Goal: Information Seeking & Learning: Learn about a topic

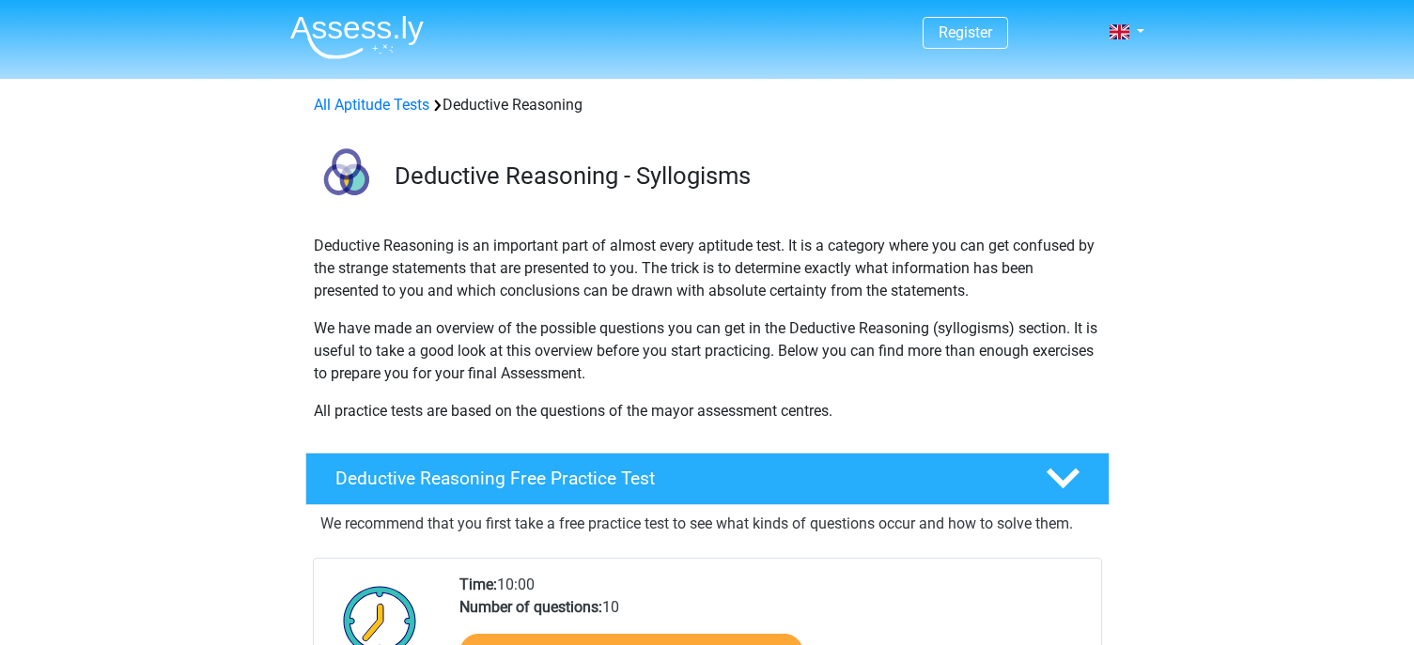
click at [390, 259] on p "Deductive Reasoning is an important part of almost every aptitude test. It is a…" at bounding box center [707, 269] width 787 height 68
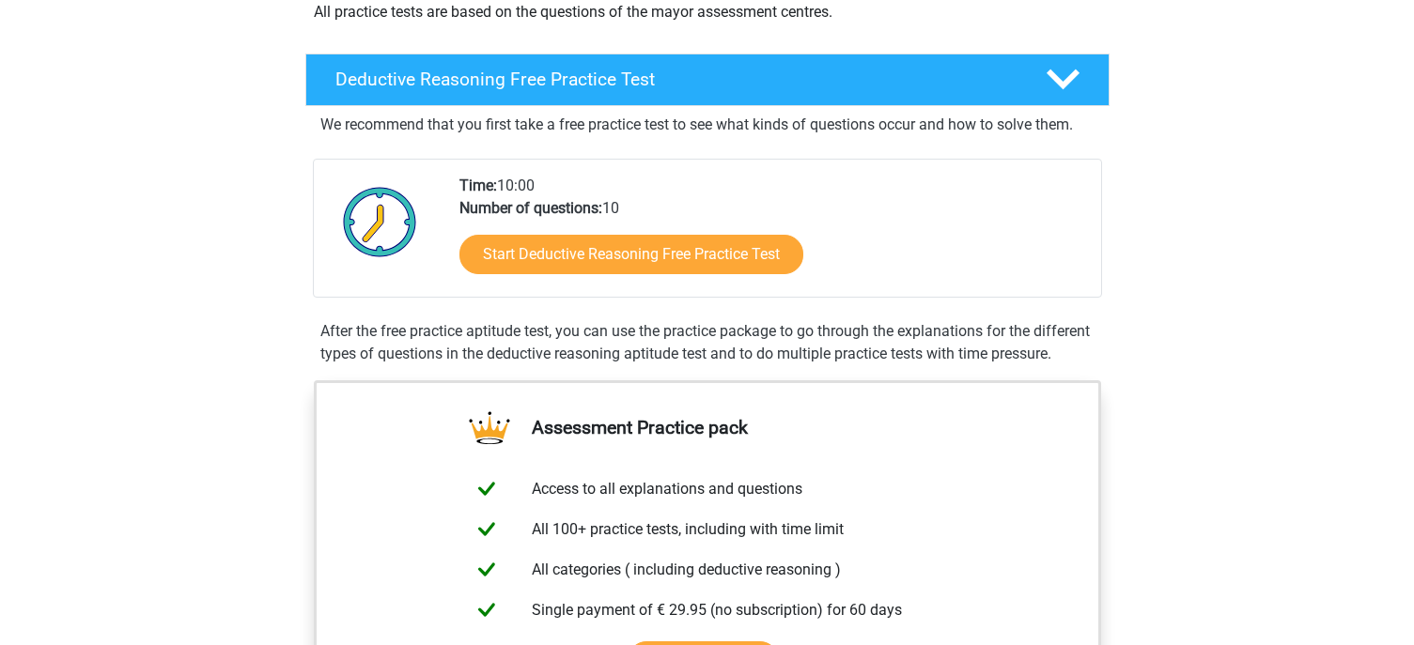
scroll to position [376, 0]
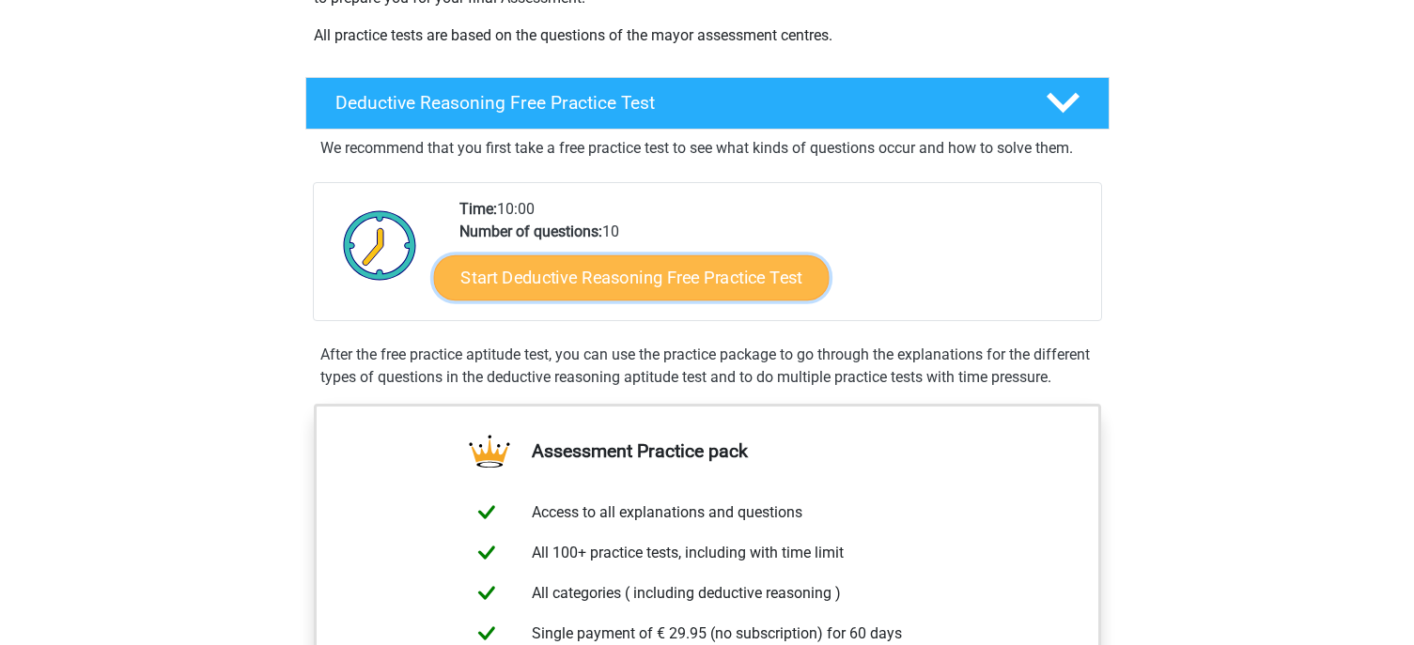
click at [573, 266] on link "Start Deductive Reasoning Free Practice Test" at bounding box center [630, 277] width 395 height 45
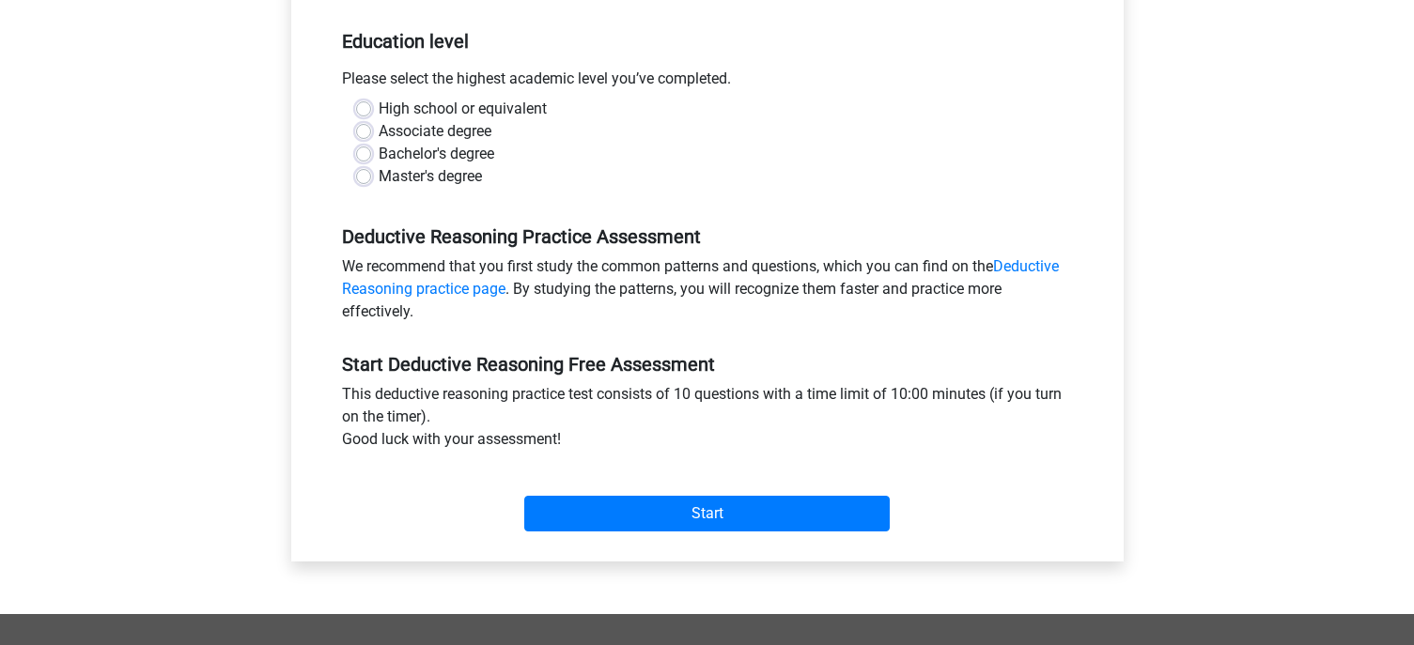
scroll to position [376, 0]
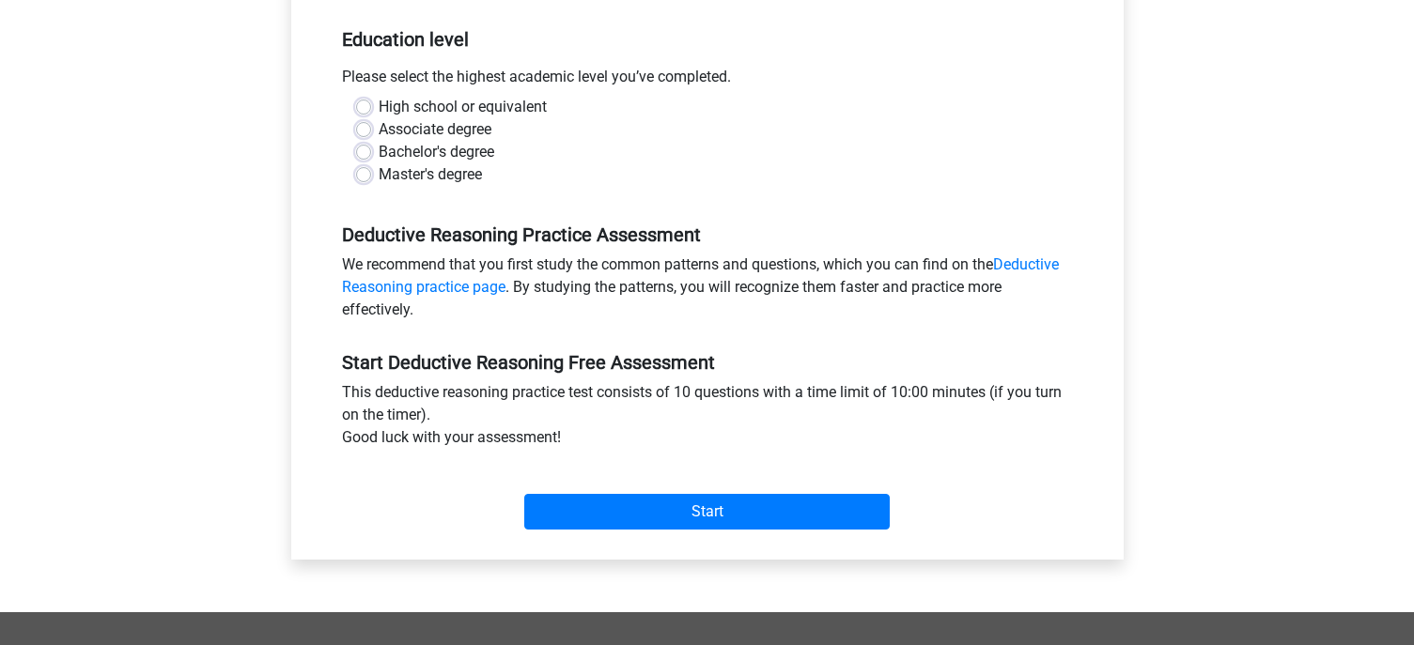
click at [379, 175] on label "Master's degree" at bounding box center [430, 174] width 103 height 23
click at [363, 175] on input "Master's degree" at bounding box center [363, 172] width 15 height 19
radio input "true"
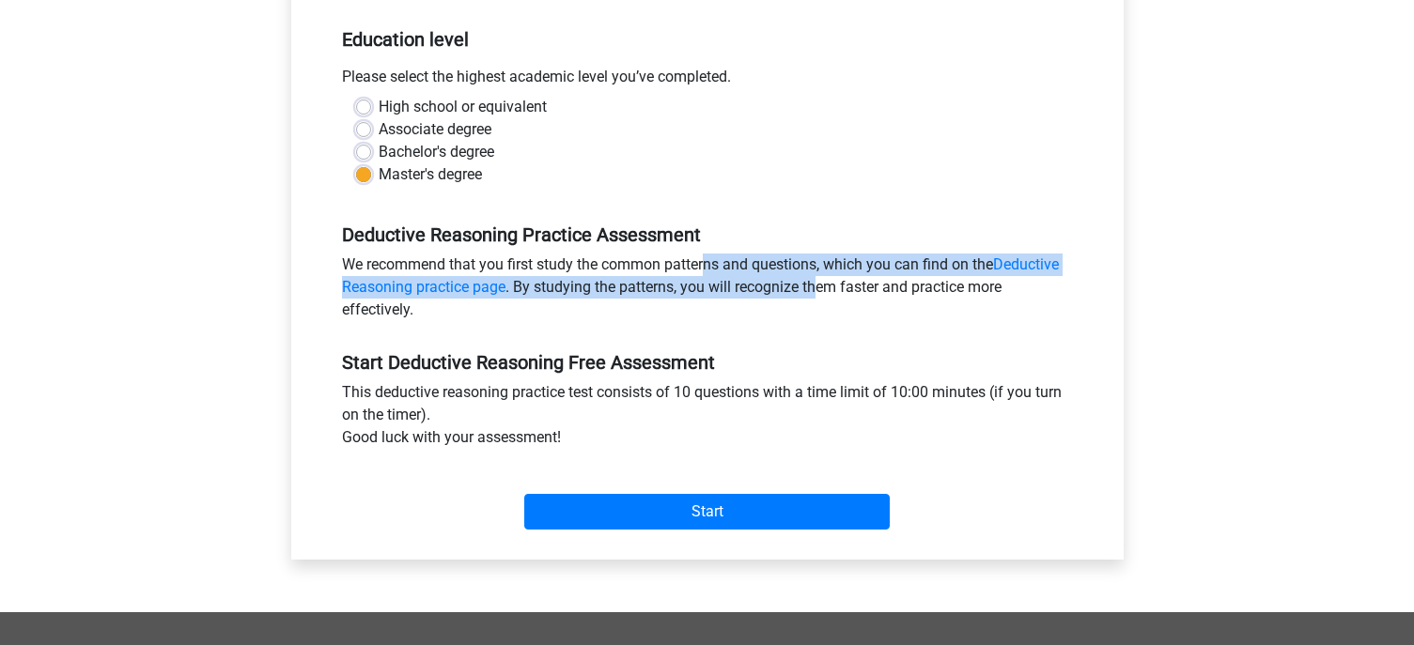
drag, startPoint x: 632, startPoint y: 260, endPoint x: 827, endPoint y: 292, distance: 197.0
click at [825, 292] on div "We recommend that you first study the common patterns and questions, which you …" at bounding box center [707, 291] width 759 height 75
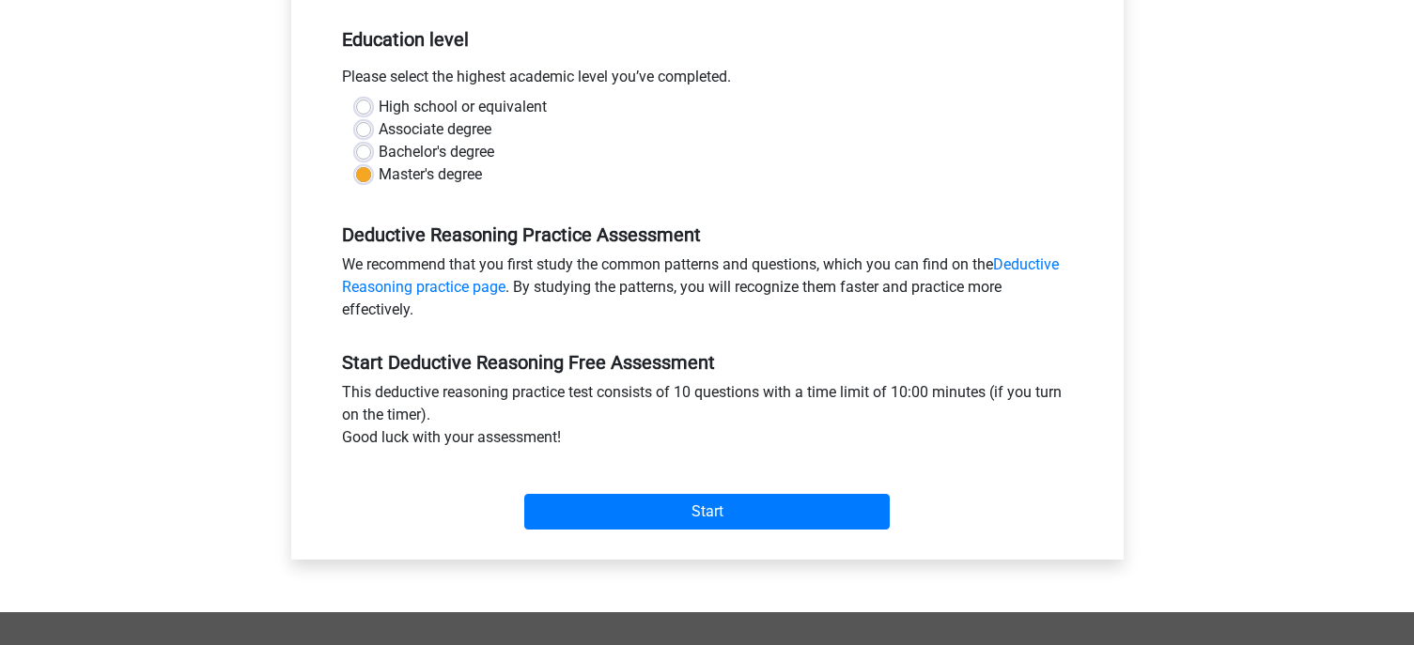
click at [861, 292] on div "We recommend that you first study the common patterns and questions, which you …" at bounding box center [707, 291] width 759 height 75
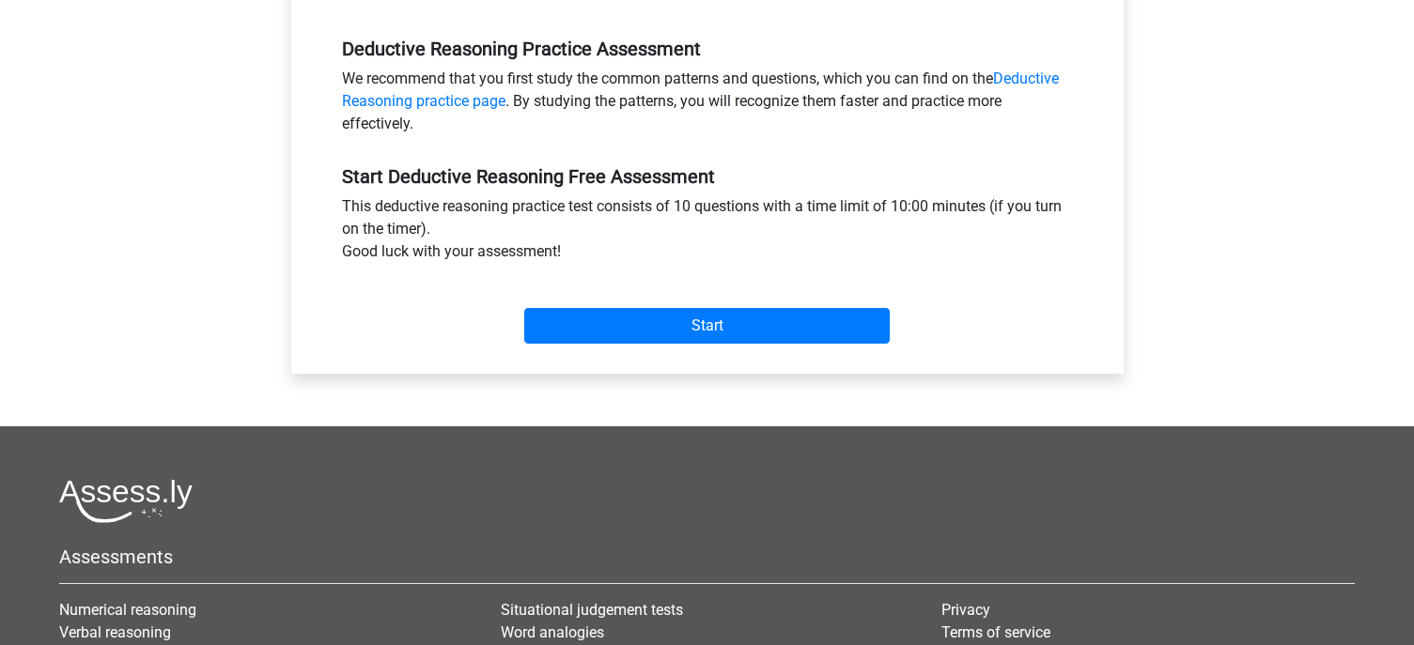
scroll to position [564, 0]
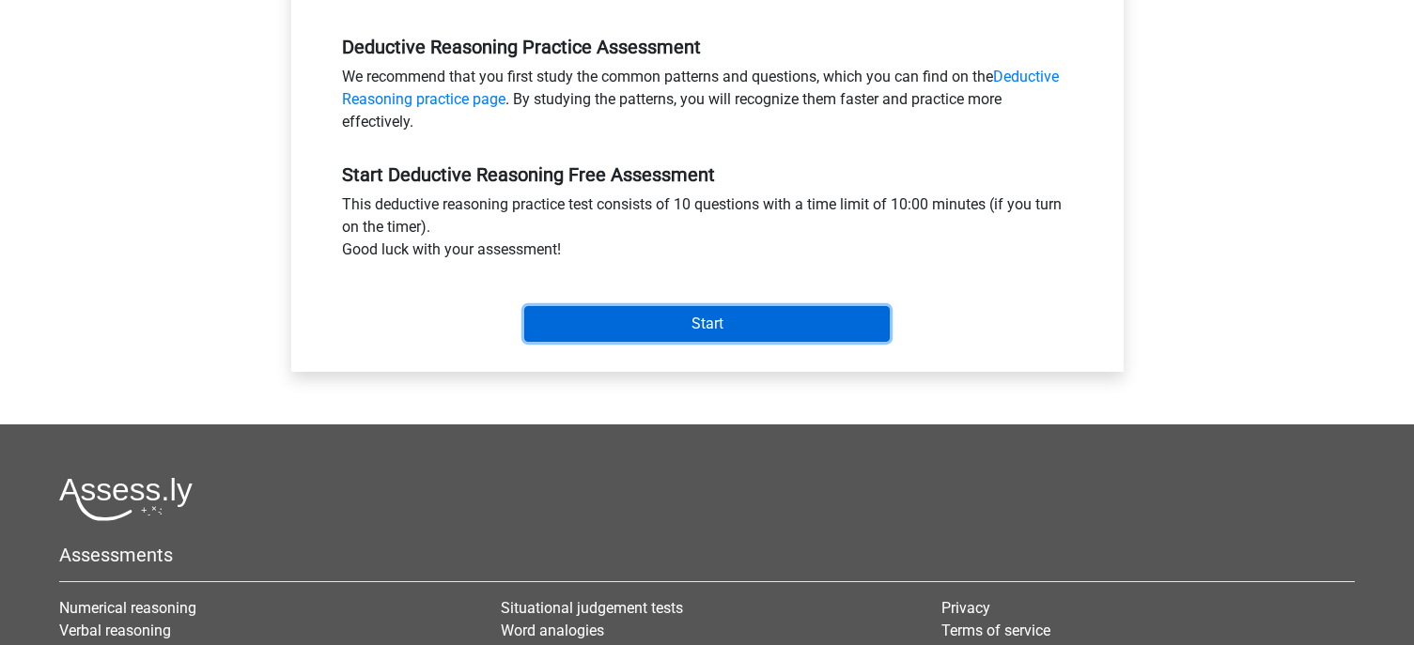
click at [718, 327] on input "Start" at bounding box center [706, 324] width 365 height 36
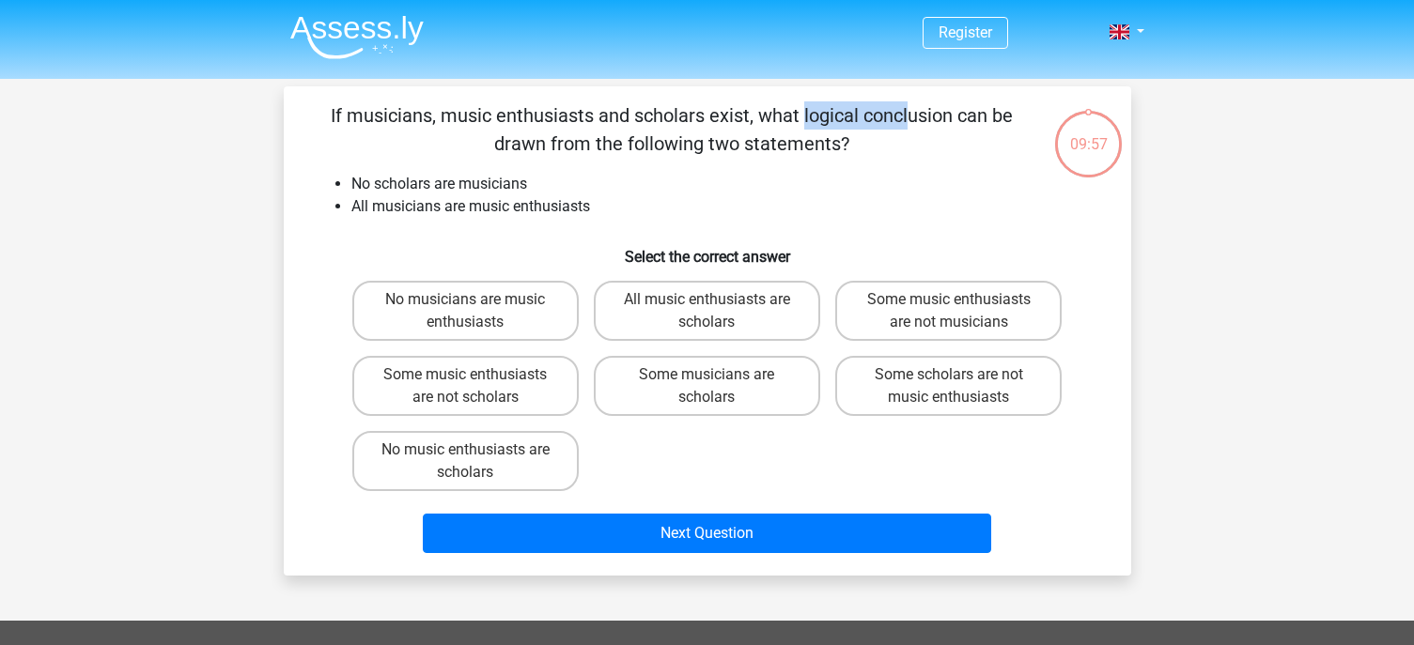
drag, startPoint x: 425, startPoint y: 101, endPoint x: 535, endPoint y: 111, distance: 110.3
click at [535, 111] on p "If musicians, music enthusiasts and scholars exist, what logical conclusion can…" at bounding box center [672, 129] width 717 height 56
click at [661, 111] on p "If musicians, music enthusiasts and scholars exist, what logical conclusion can…" at bounding box center [672, 129] width 717 height 56
drag, startPoint x: 521, startPoint y: 123, endPoint x: 716, endPoint y: 138, distance: 195.0
click at [715, 138] on p "If musicians, music enthusiasts and scholars exist, what logical conclusion can…" at bounding box center [672, 129] width 717 height 56
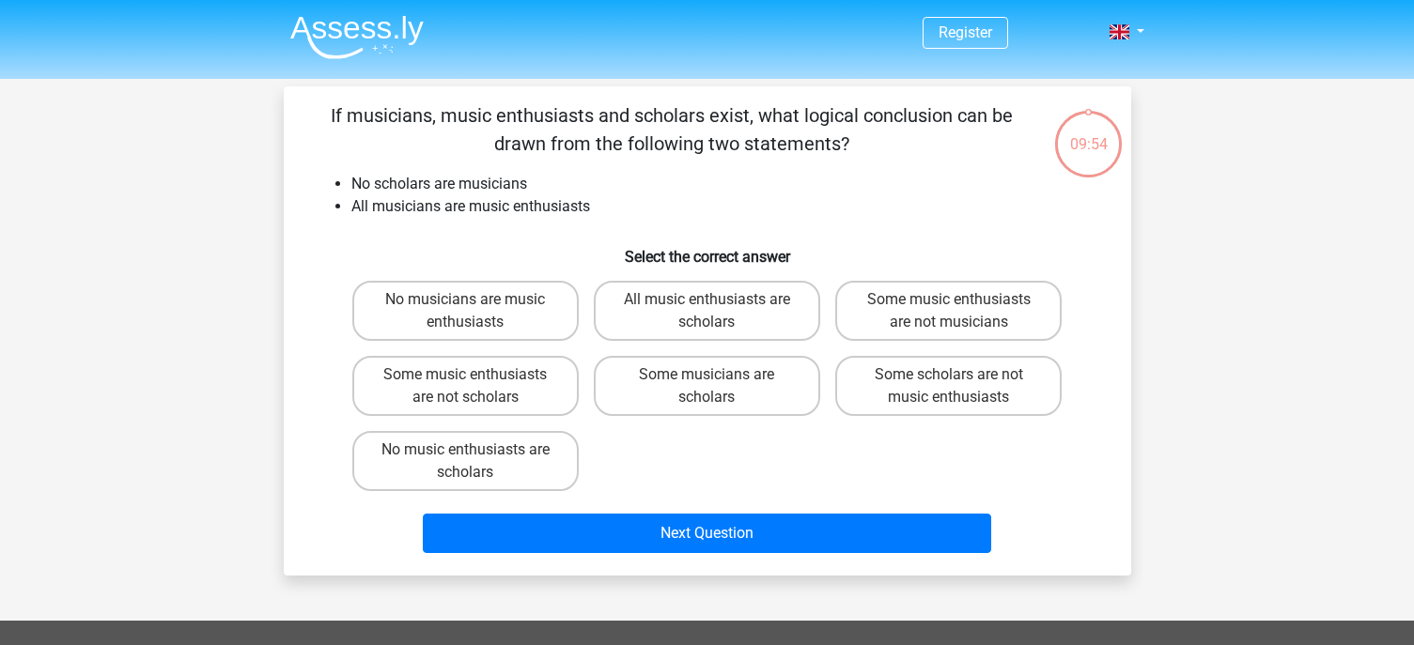
click at [398, 179] on li "No scholars are musicians" at bounding box center [725, 184] width 749 height 23
click at [361, 204] on li "All musicians are music enthusiasts" at bounding box center [725, 206] width 749 height 23
click at [474, 204] on li "All musicians are music enthusiasts" at bounding box center [725, 206] width 749 height 23
click at [730, 388] on label "Some musicians are scholars" at bounding box center [707, 386] width 226 height 60
click at [718, 387] on input "Some musicians are scholars" at bounding box center [712, 381] width 12 height 12
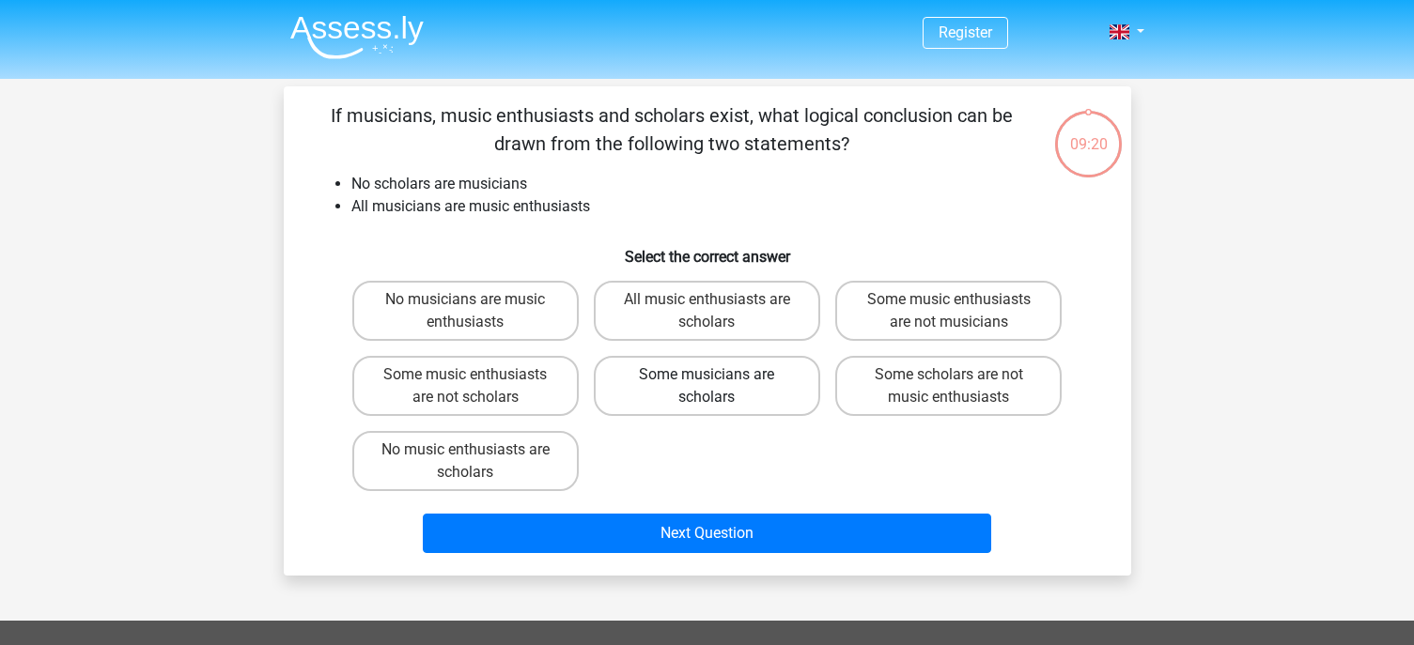
radio input "true"
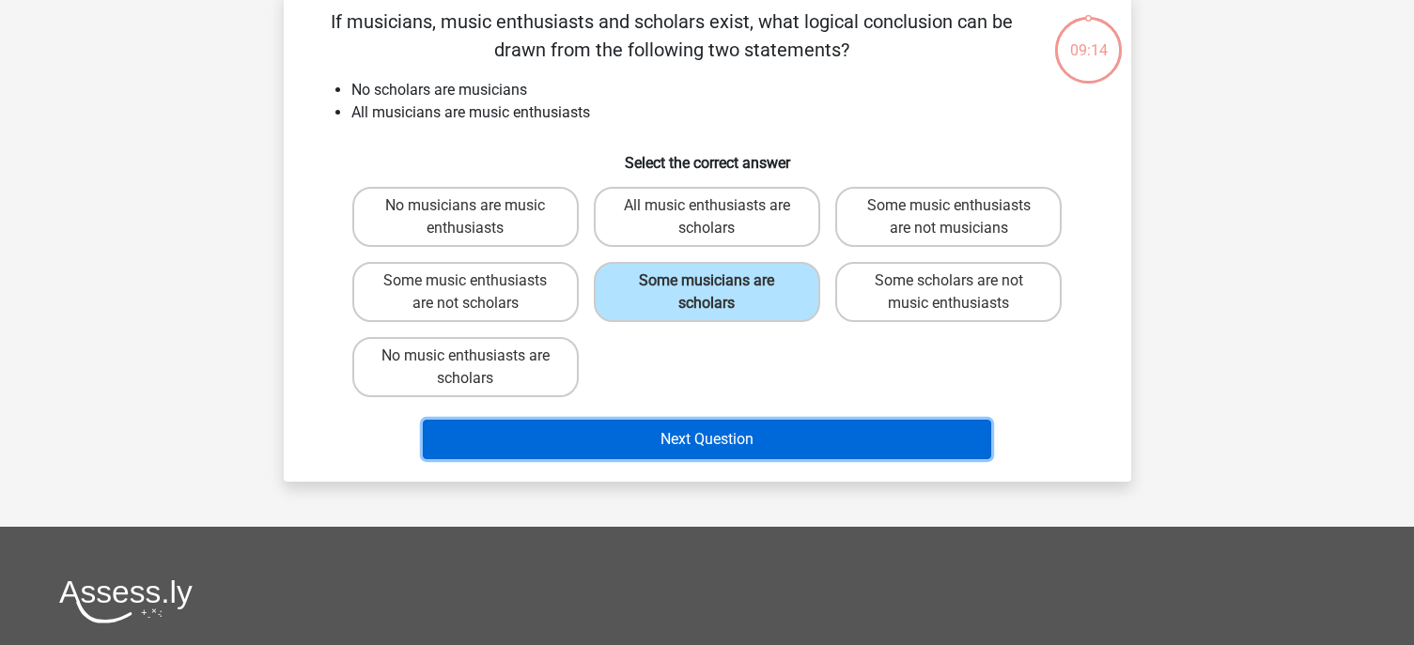
click at [687, 440] on button "Next Question" at bounding box center [707, 439] width 568 height 39
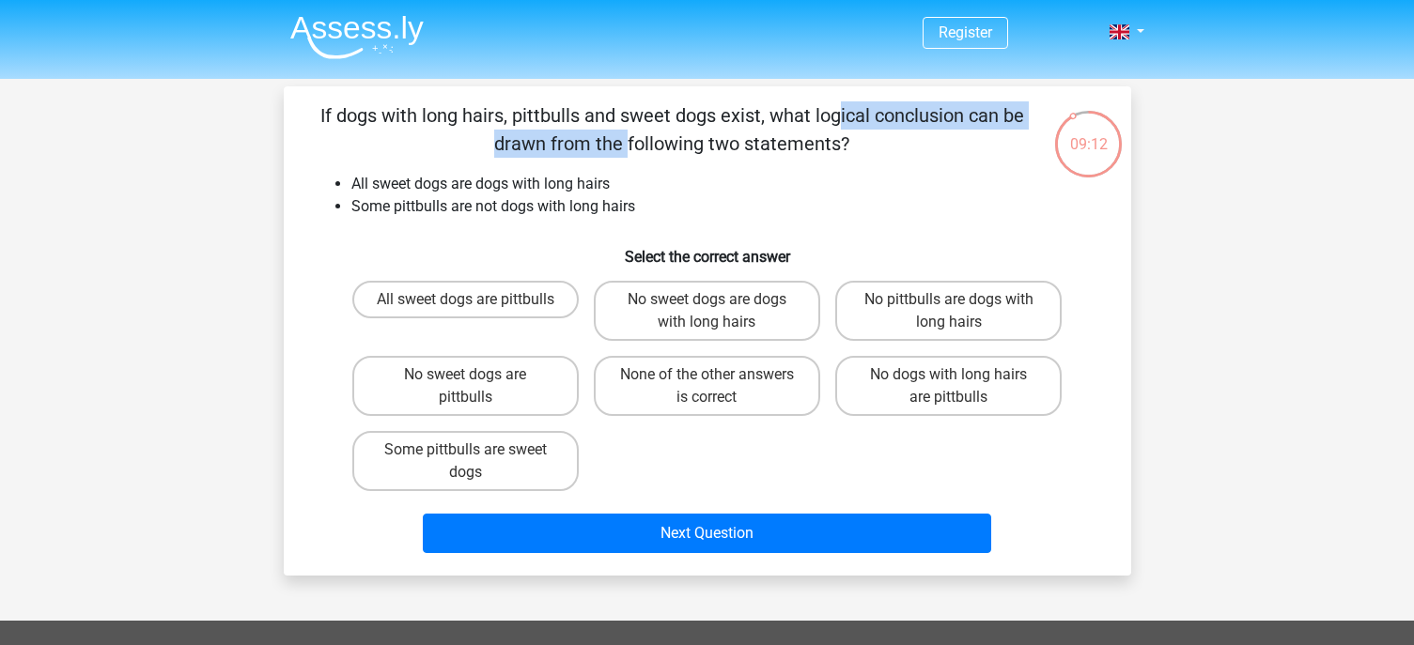
drag, startPoint x: 468, startPoint y: 118, endPoint x: 807, endPoint y: 103, distance: 339.4
click at [807, 103] on p "If dogs with long hairs, pittbulls and sweet dogs exist, what logical conclusio…" at bounding box center [672, 129] width 717 height 56
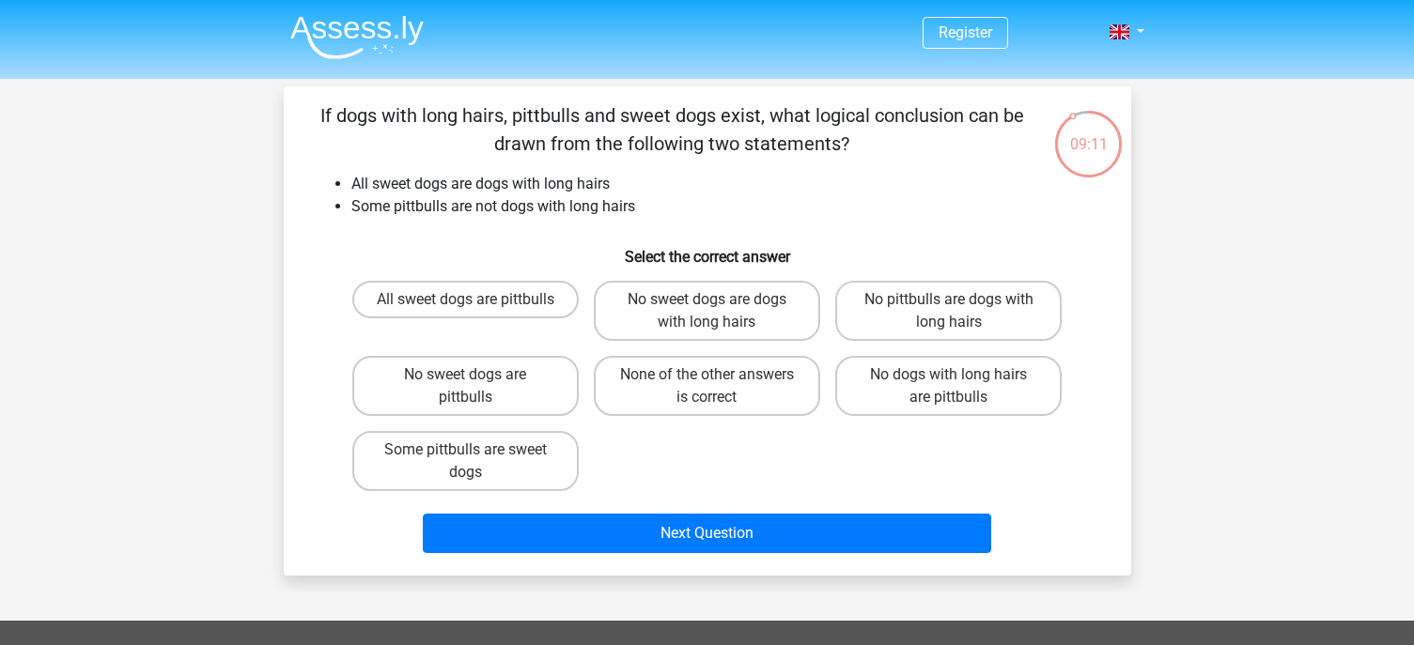
click at [853, 104] on p "If dogs with long hairs, pittbulls and sweet dogs exist, what logical conclusio…" at bounding box center [672, 129] width 717 height 56
drag, startPoint x: 536, startPoint y: 136, endPoint x: 554, endPoint y: 149, distance: 22.2
click at [554, 149] on p "If dogs with long hairs, pittbulls and sweet dogs exist, what logical conclusio…" at bounding box center [672, 129] width 717 height 56
click at [411, 198] on li "Some pittbulls are not dogs with long hairs" at bounding box center [725, 206] width 749 height 23
drag, startPoint x: 471, startPoint y: 112, endPoint x: 640, endPoint y: 137, distance: 170.0
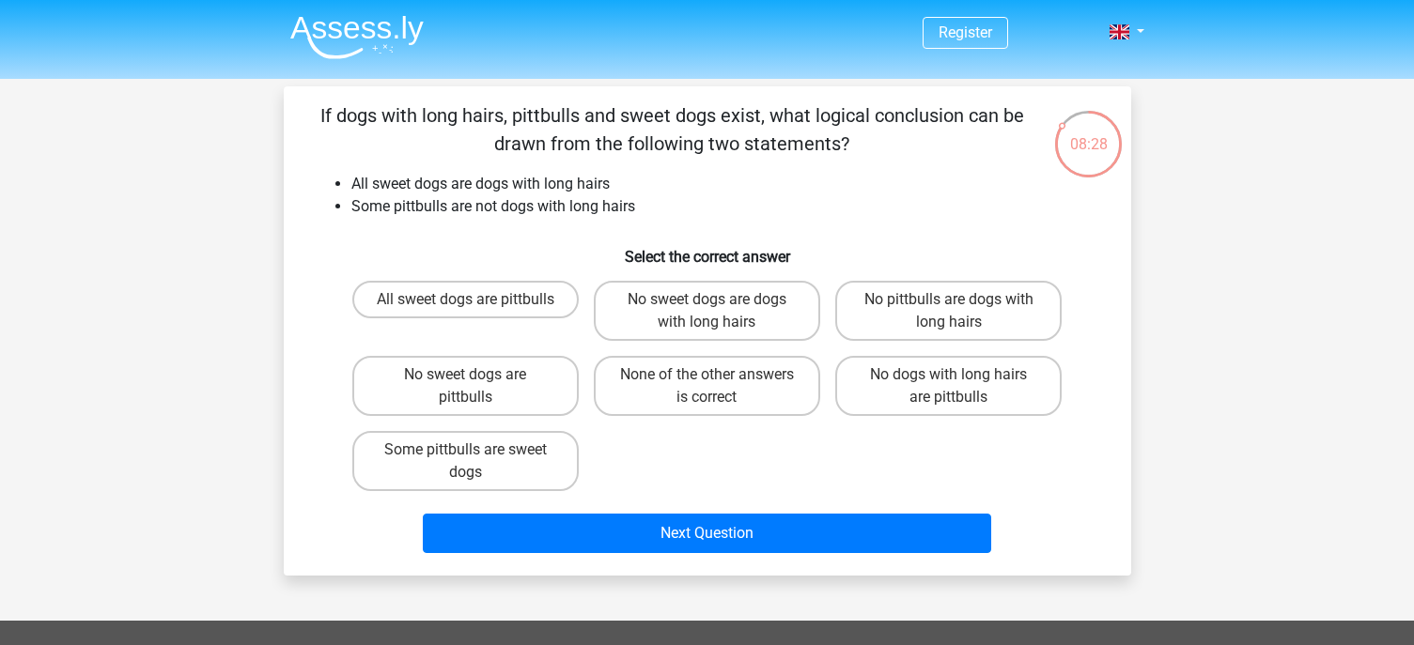
click at [640, 137] on p "If dogs with long hairs, pittbulls and sweet dogs exist, what logical conclusio…" at bounding box center [672, 129] width 717 height 56
click at [703, 127] on p "If dogs with long hairs, pittbulls and sweet dogs exist, what logical conclusio…" at bounding box center [672, 129] width 717 height 56
click at [436, 193] on li "All sweet dogs are dogs with long hairs" at bounding box center [725, 184] width 749 height 23
click at [704, 379] on label "None of the other answers is correct" at bounding box center [707, 386] width 226 height 60
click at [706, 379] on input "None of the other answers is correct" at bounding box center [712, 381] width 12 height 12
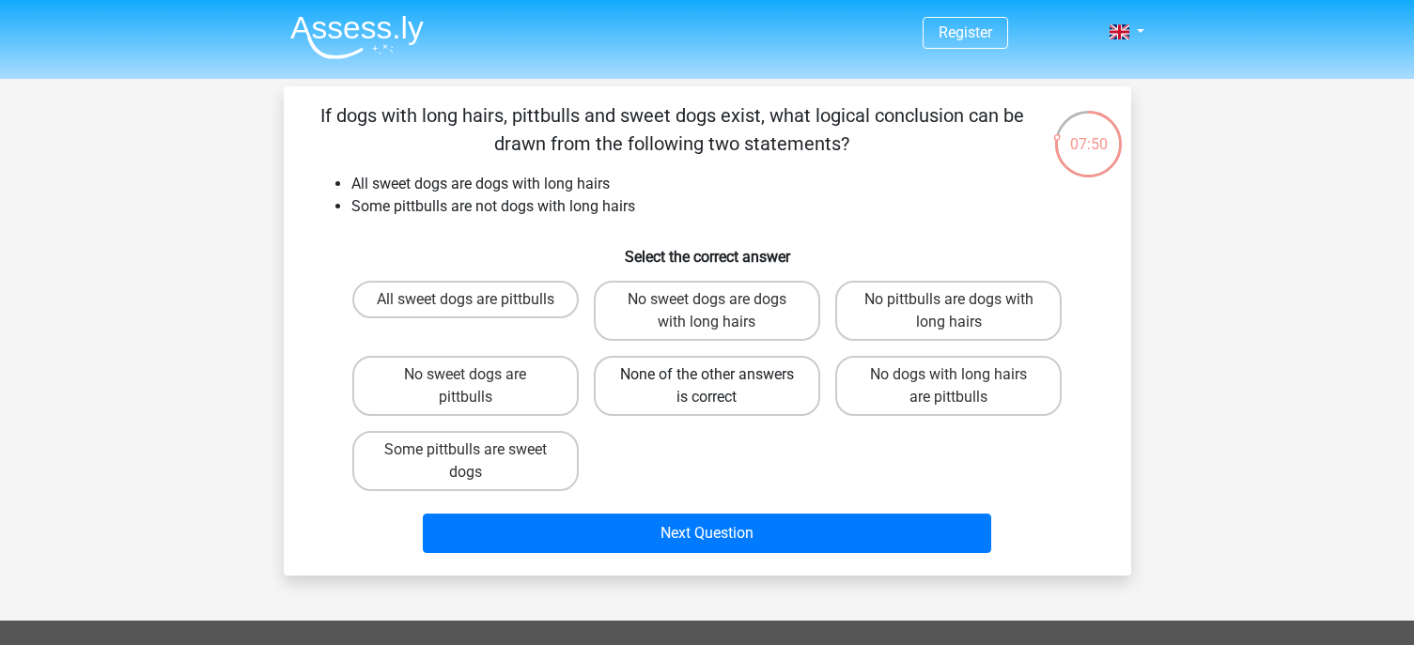
radio input "true"
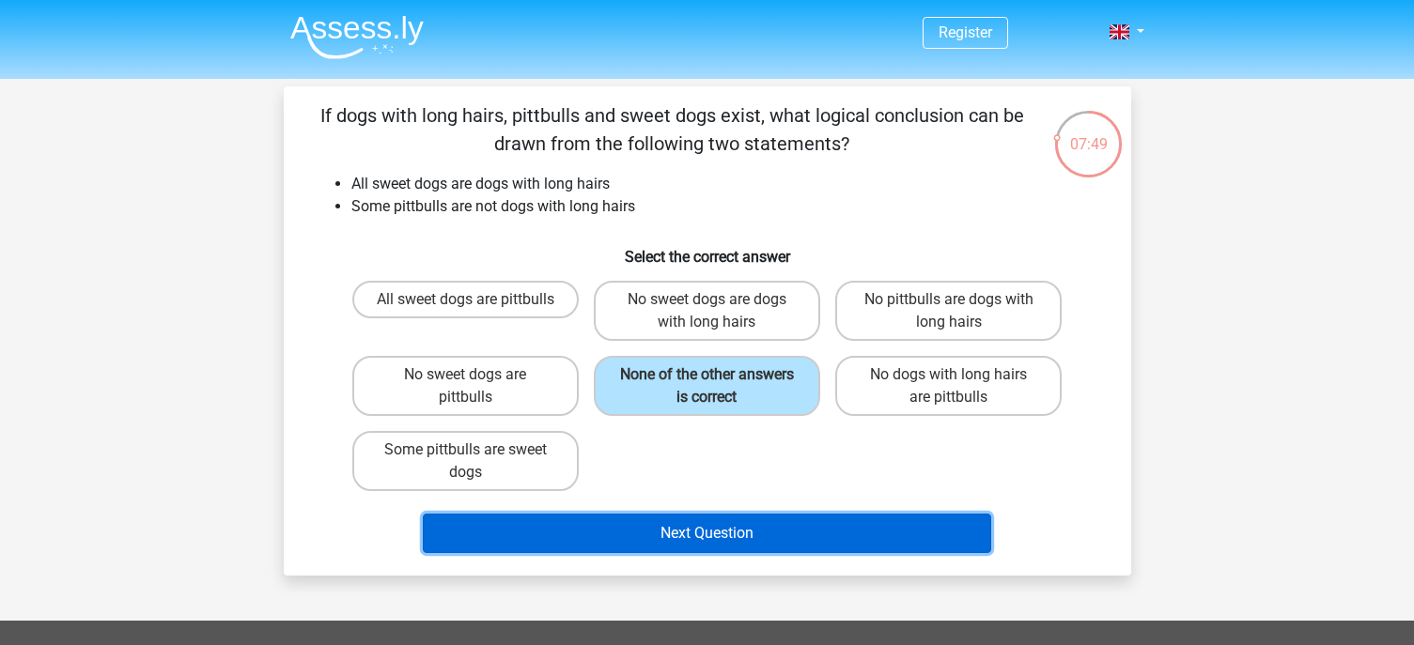
click at [710, 539] on button "Next Question" at bounding box center [707, 533] width 568 height 39
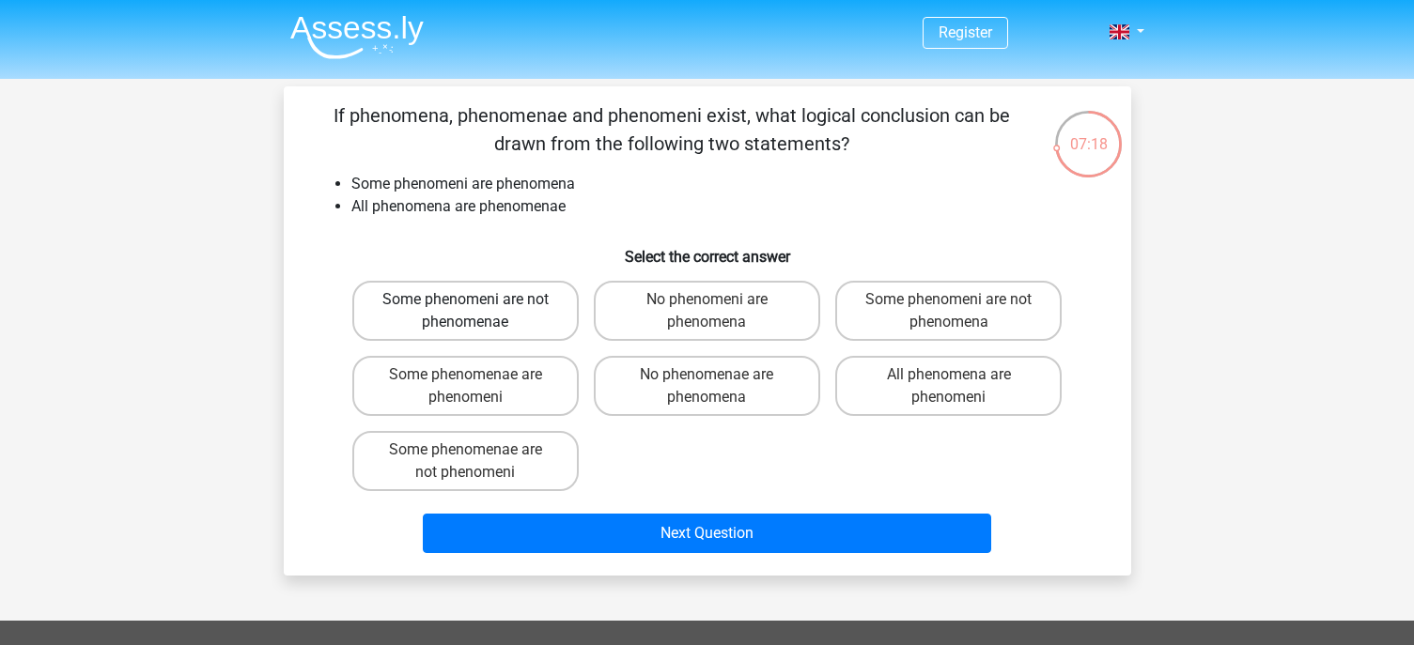
click at [511, 322] on label "Some phenomeni are not phenomenae" at bounding box center [465, 311] width 226 height 60
click at [477, 312] on input "Some phenomeni are not phenomenae" at bounding box center [471, 306] width 12 height 12
radio input "true"
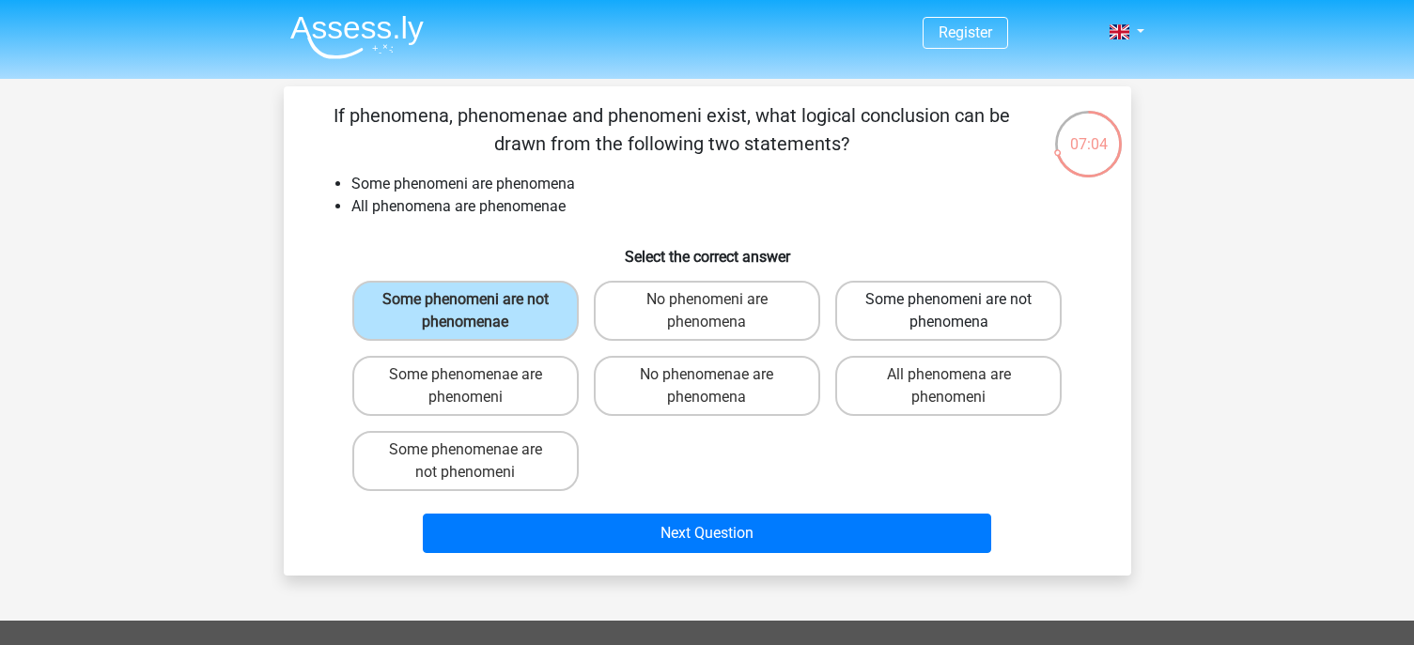
click at [996, 318] on label "Some phenomeni are not phenomena" at bounding box center [948, 311] width 226 height 60
click at [961, 312] on input "Some phenomeni are not phenomena" at bounding box center [955, 306] width 12 height 12
radio input "true"
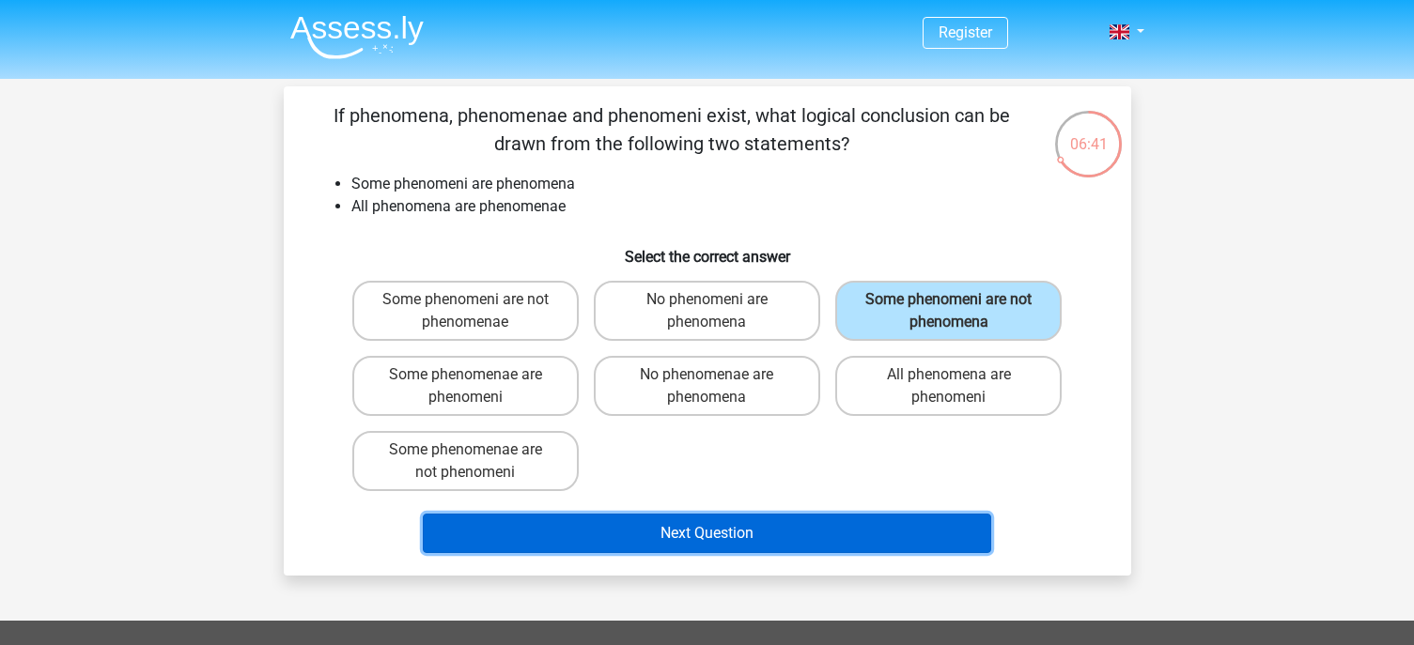
click at [726, 534] on button "Next Question" at bounding box center [707, 533] width 568 height 39
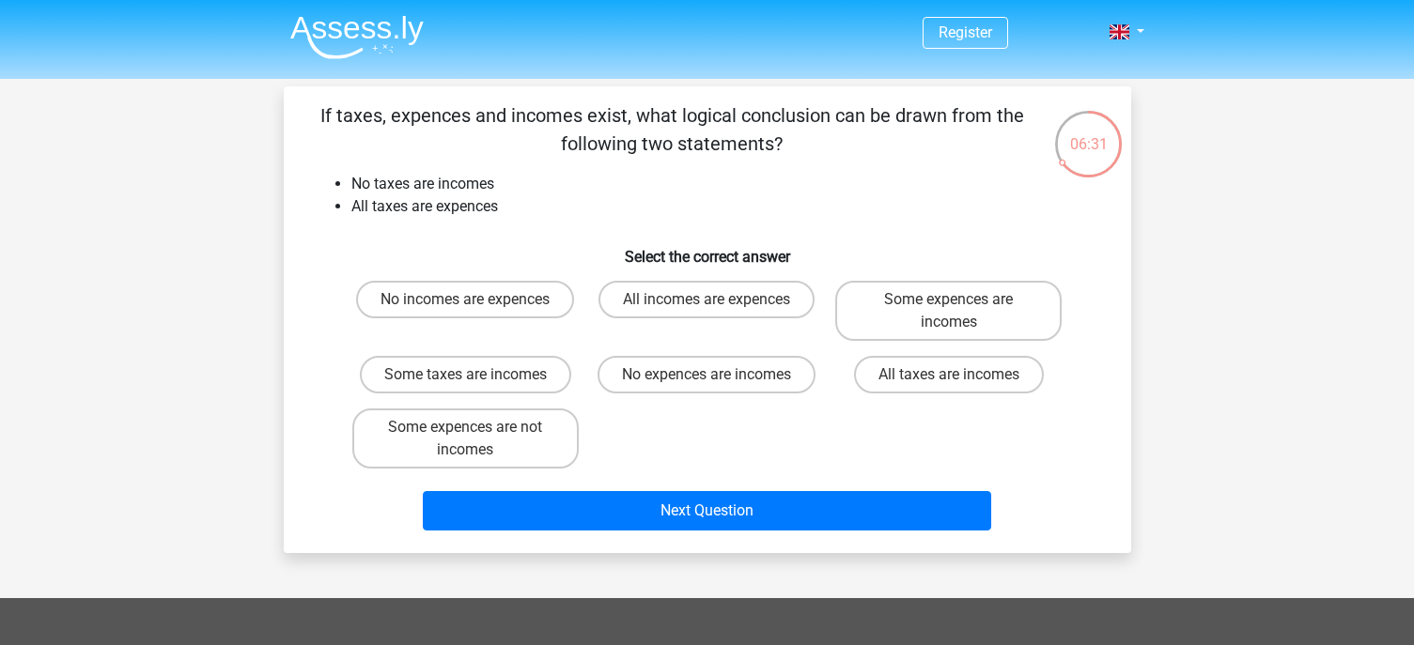
drag, startPoint x: 564, startPoint y: 122, endPoint x: 657, endPoint y: 156, distance: 98.1
click at [657, 156] on p "If taxes, expences and incomes exist, what logical conclusion can be drawn from…" at bounding box center [672, 129] width 717 height 56
click at [508, 188] on li "No taxes are incomes" at bounding box center [725, 184] width 749 height 23
click at [471, 307] on input "No incomes are expences" at bounding box center [471, 306] width 12 height 12
radio input "true"
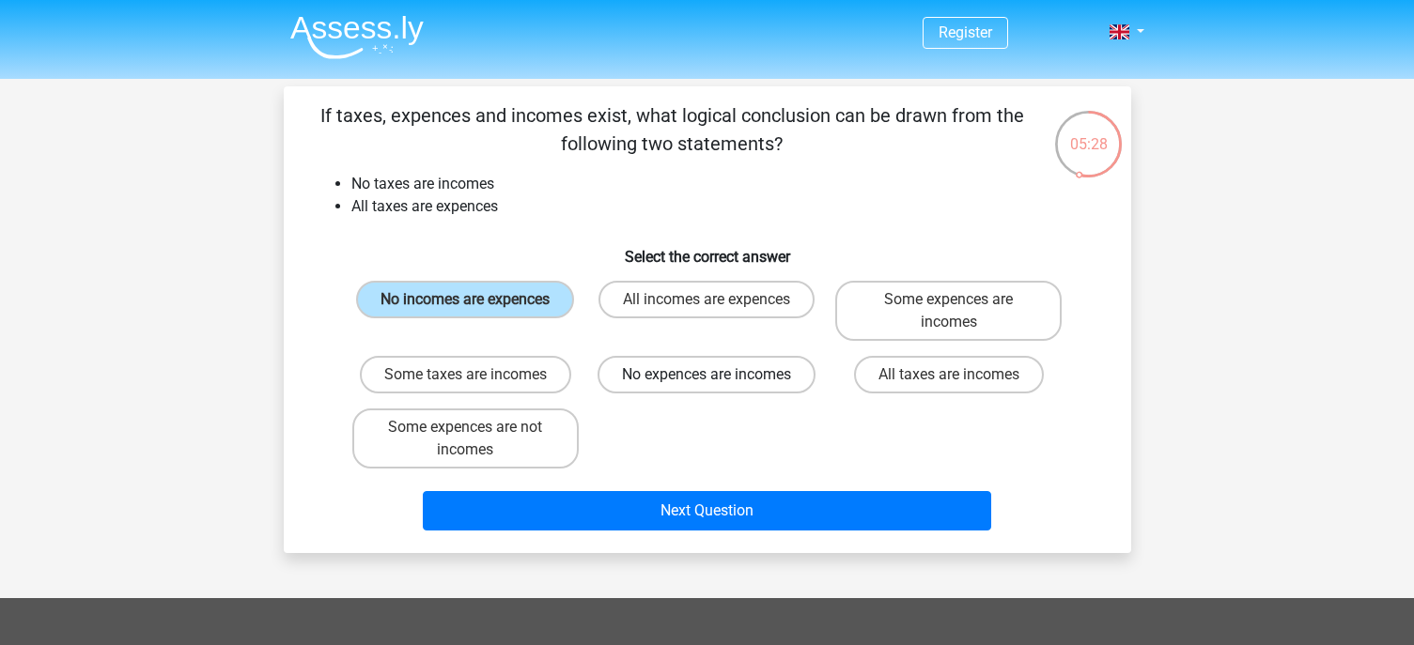
click at [700, 379] on label "No expences are incomes" at bounding box center [706, 375] width 218 height 38
click at [706, 379] on input "No expences are incomes" at bounding box center [712, 381] width 12 height 12
radio input "true"
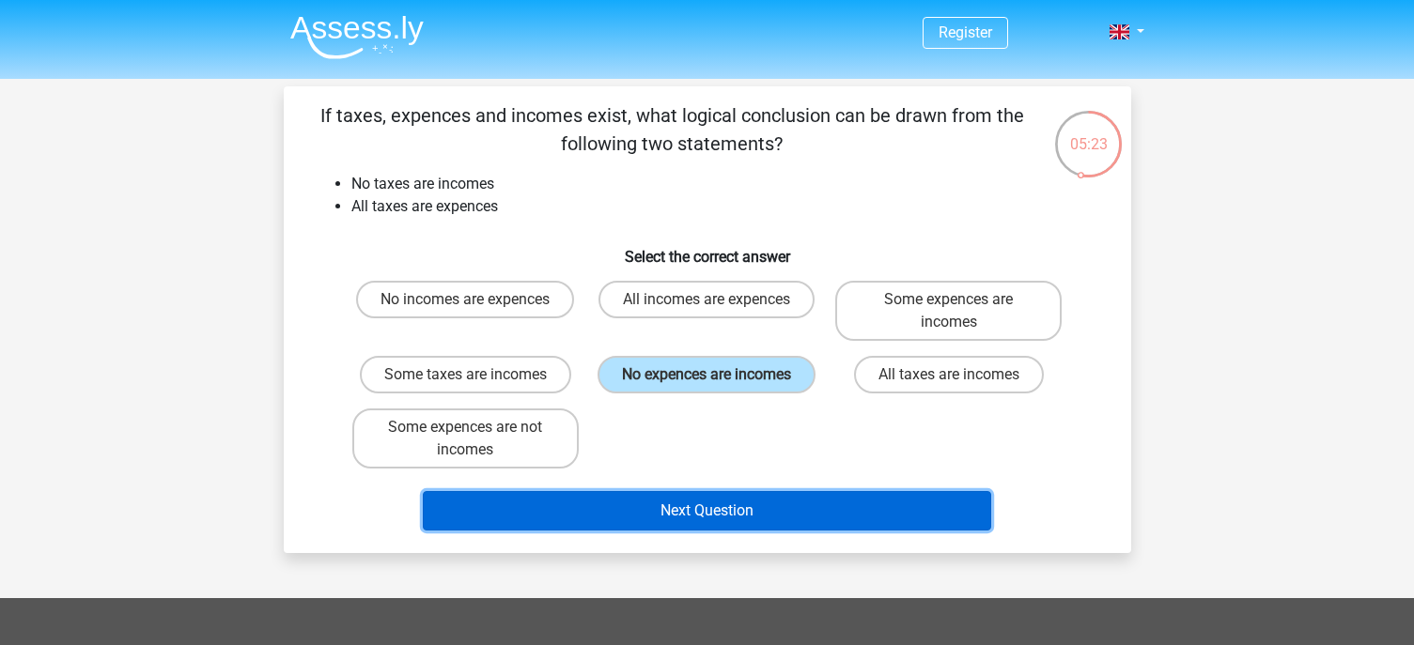
click at [695, 504] on button "Next Question" at bounding box center [707, 510] width 568 height 39
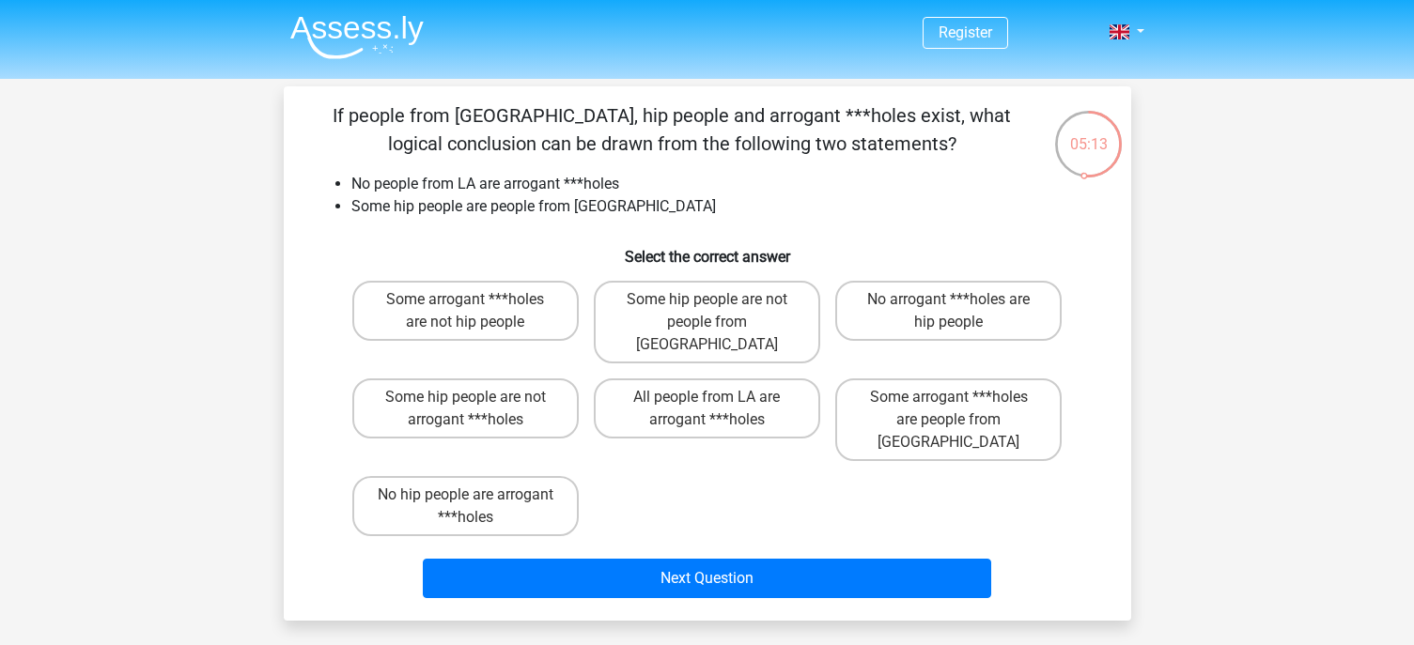
click at [375, 184] on li "No people from LA are arrogant ***holes" at bounding box center [725, 184] width 749 height 23
click at [683, 324] on label "Some hip people are not people from LA" at bounding box center [707, 322] width 226 height 83
click at [706, 312] on input "Some hip people are not people from LA" at bounding box center [712, 306] width 12 height 12
radio input "true"
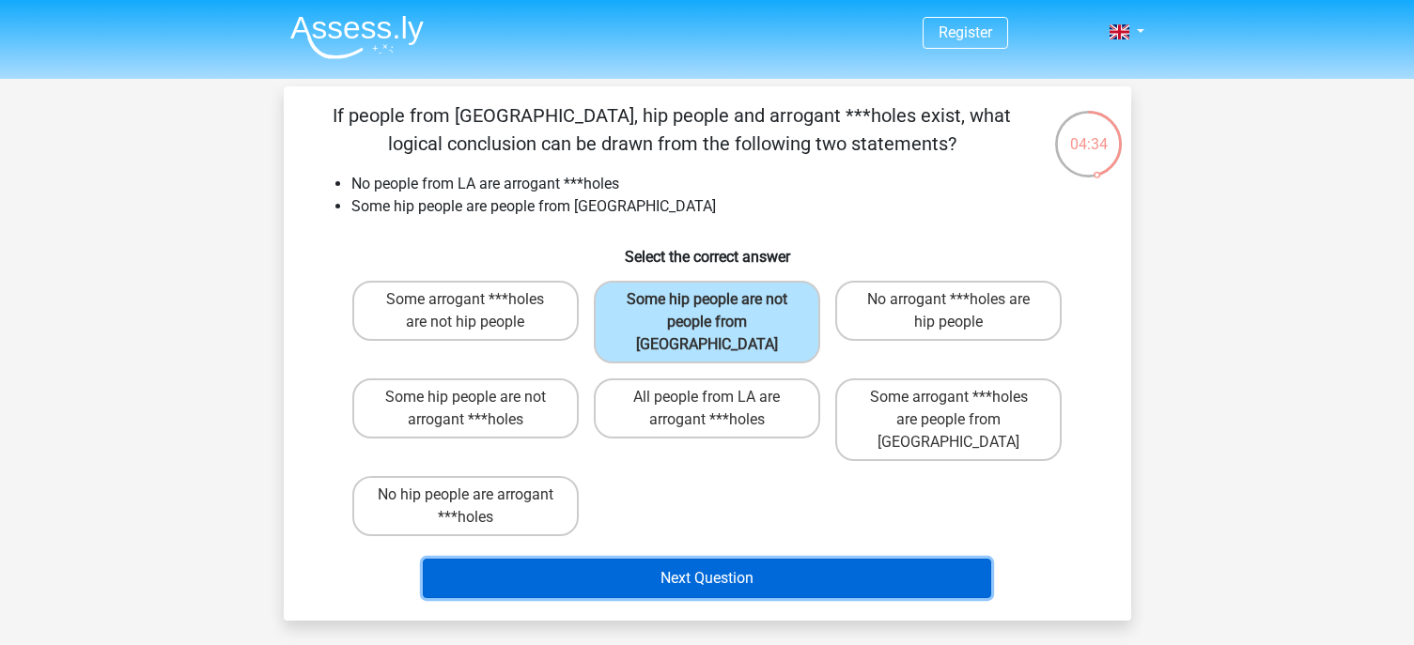
click at [713, 559] on button "Next Question" at bounding box center [707, 578] width 568 height 39
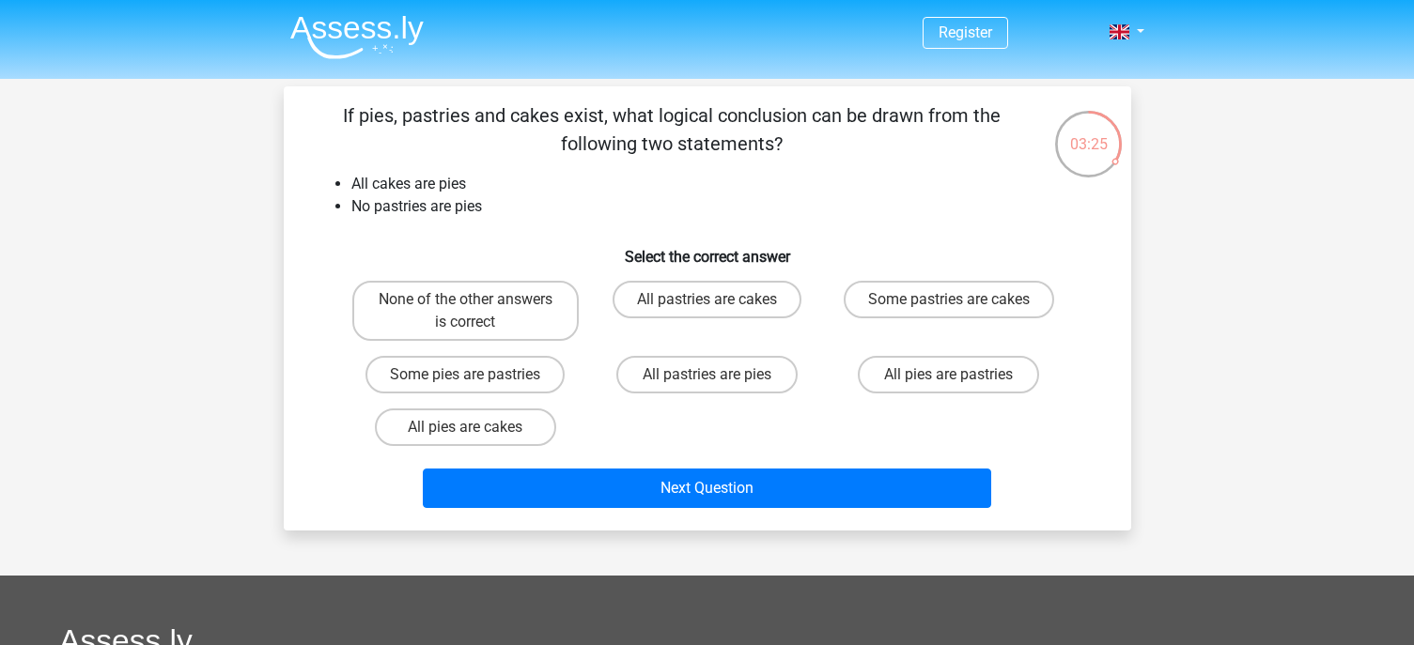
click at [831, 350] on div "All pies are pastries" at bounding box center [947, 374] width 241 height 53
drag, startPoint x: 1069, startPoint y: 324, endPoint x: 1072, endPoint y: 333, distance: 9.8
click at [1070, 324] on div "None of the other answers is correct All pastries are cakes Some pastries are c…" at bounding box center [707, 363] width 787 height 180
click at [927, 310] on label "Some pastries are cakes" at bounding box center [948, 300] width 210 height 38
click at [949, 310] on input "Some pastries are cakes" at bounding box center [955, 306] width 12 height 12
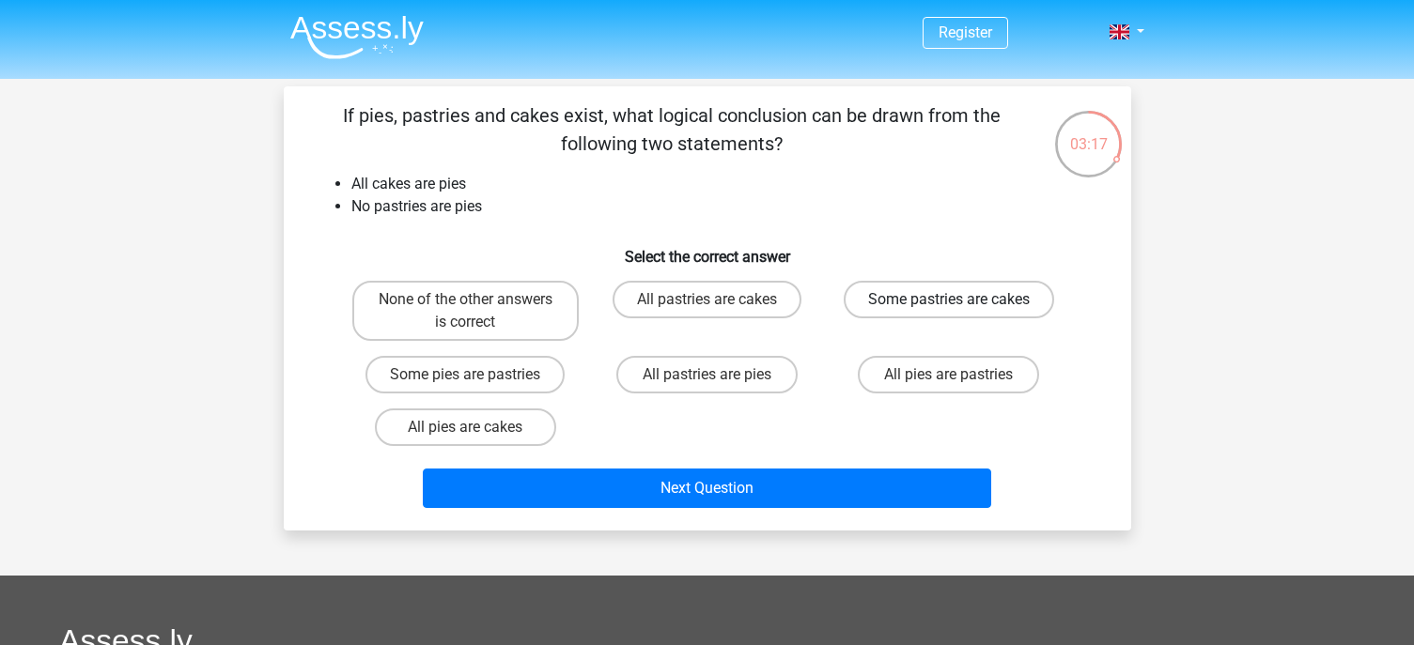
radio input "true"
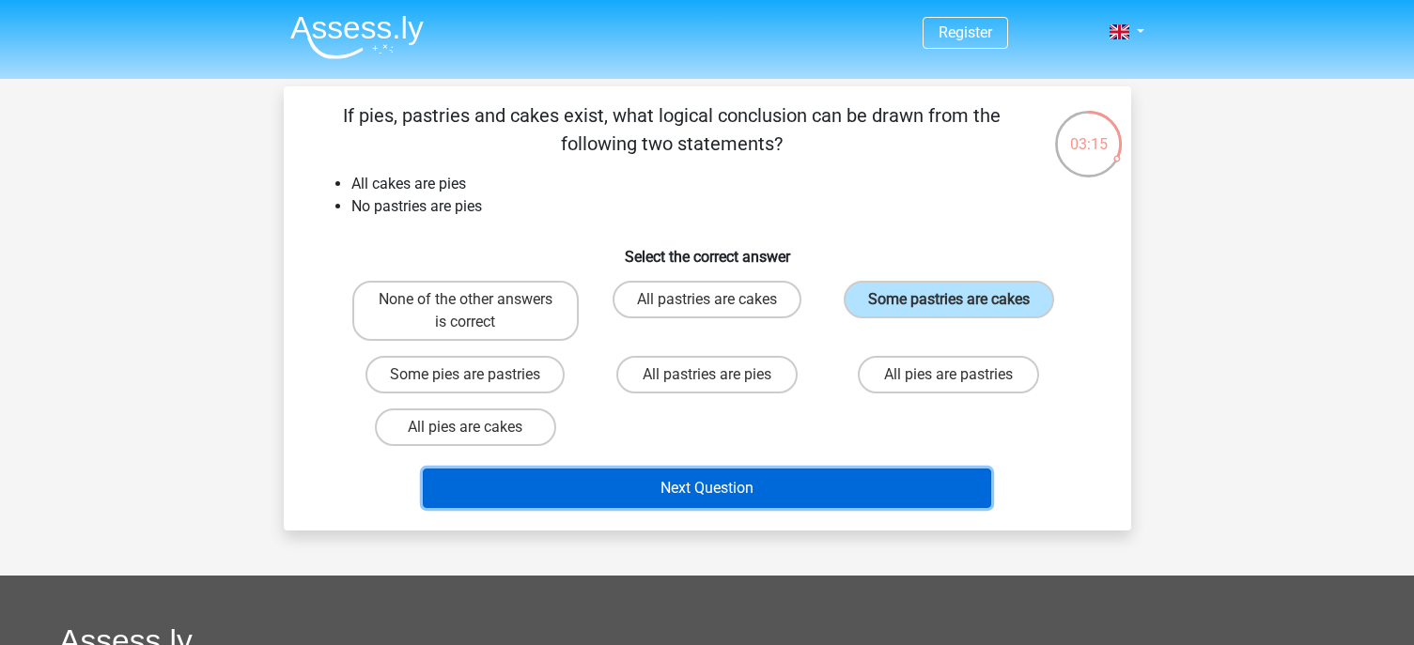
click at [720, 470] on button "Next Question" at bounding box center [707, 488] width 568 height 39
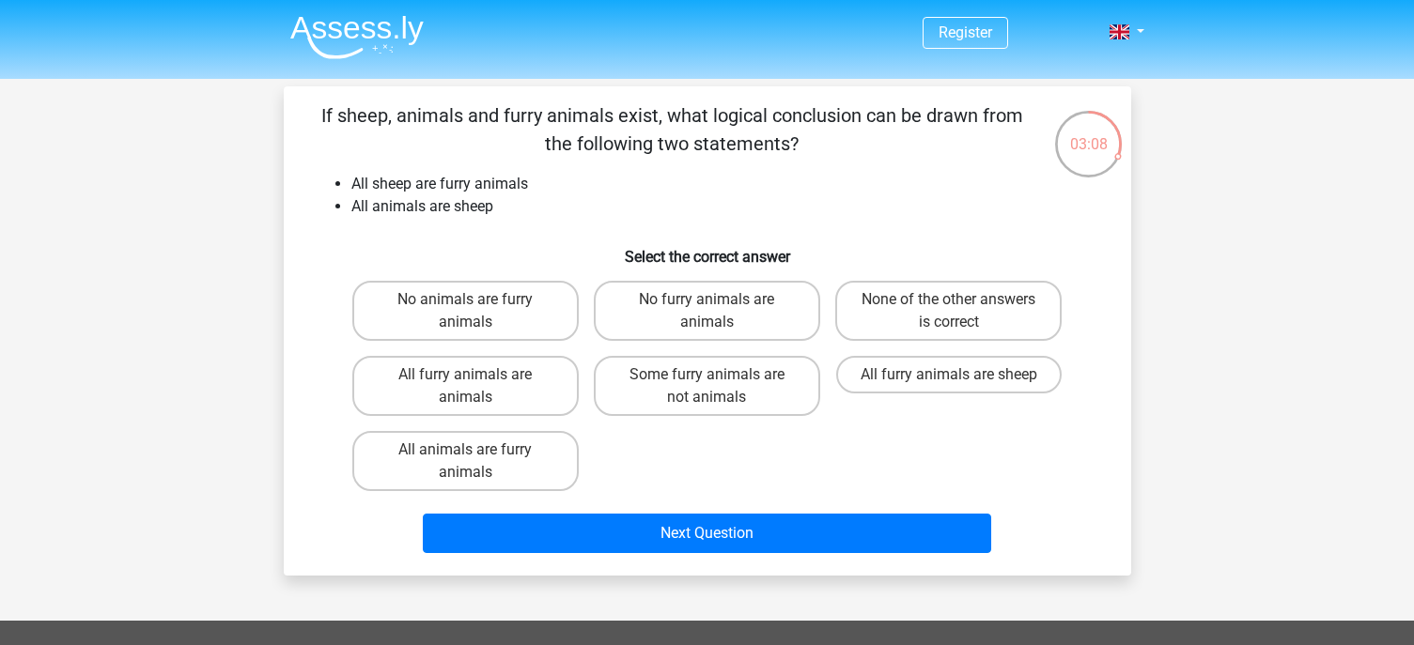
drag, startPoint x: 419, startPoint y: 116, endPoint x: 531, endPoint y: 143, distance: 114.8
click at [531, 143] on p "If sheep, animals and furry animals exist, what logical conclusion can be drawn…" at bounding box center [672, 129] width 717 height 56
click at [503, 397] on label "All furry animals are animals" at bounding box center [465, 386] width 226 height 60
click at [477, 387] on input "All furry animals are animals" at bounding box center [471, 381] width 12 height 12
radio input "true"
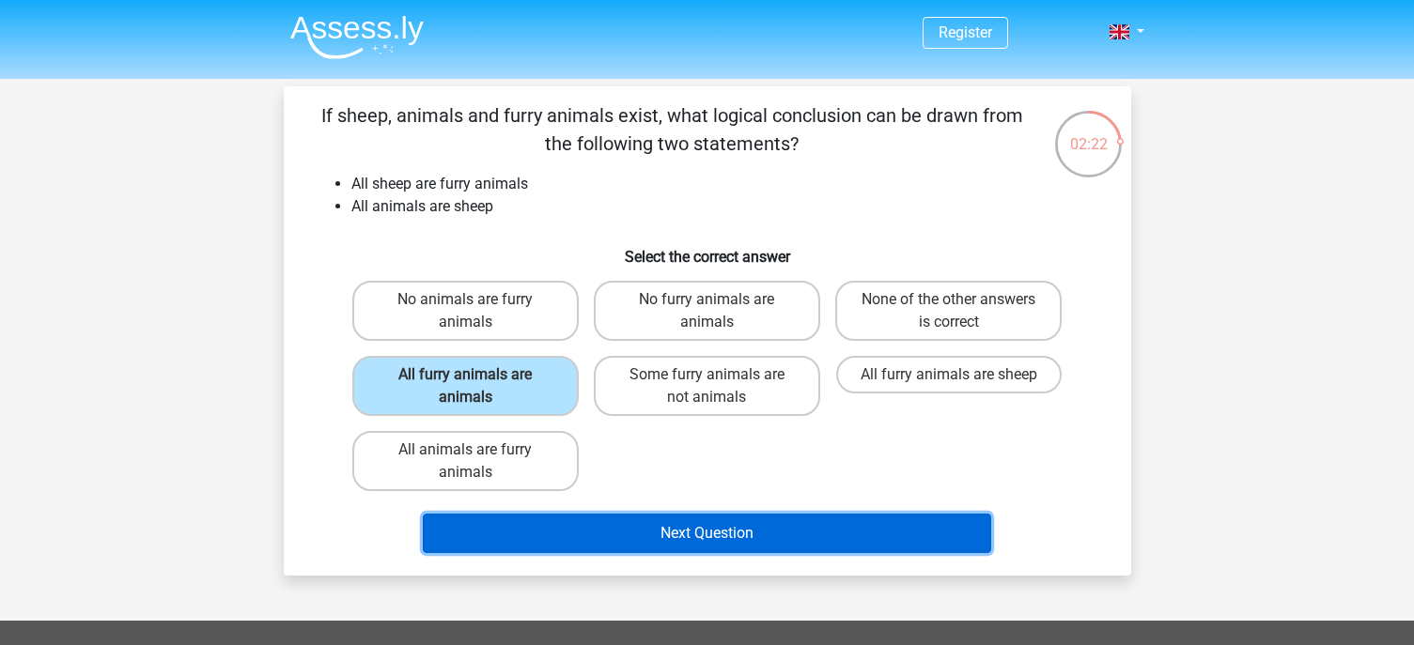
click at [700, 529] on button "Next Question" at bounding box center [707, 533] width 568 height 39
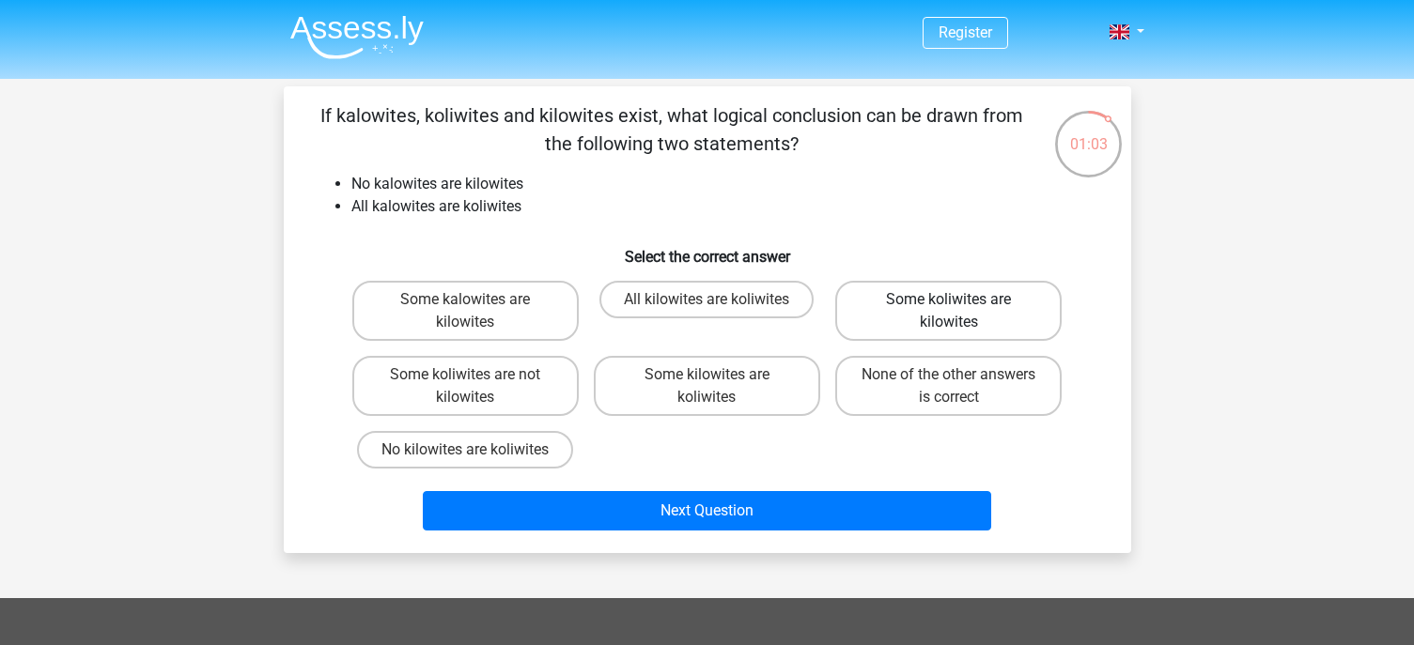
click at [1006, 314] on label "Some koliwites are kilowites" at bounding box center [948, 311] width 226 height 60
click at [961, 312] on input "Some koliwites are kilowites" at bounding box center [955, 306] width 12 height 12
radio input "true"
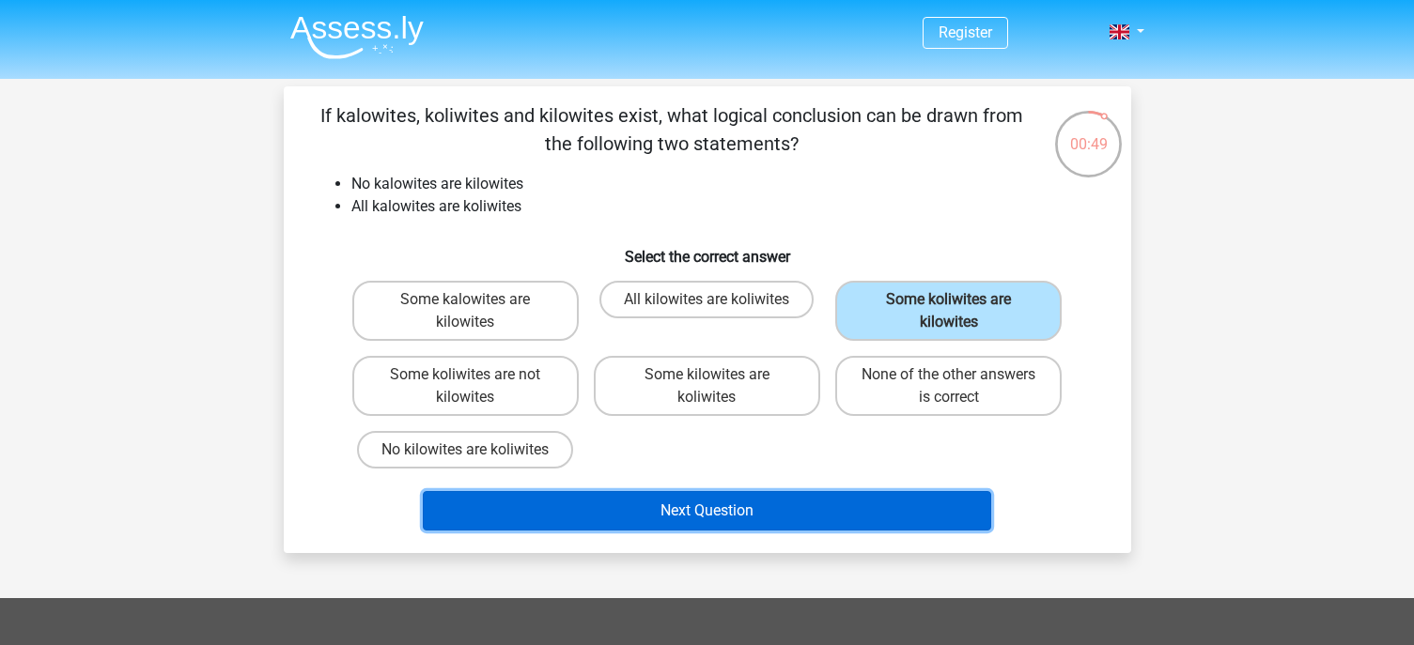
click at [692, 514] on button "Next Question" at bounding box center [707, 510] width 568 height 39
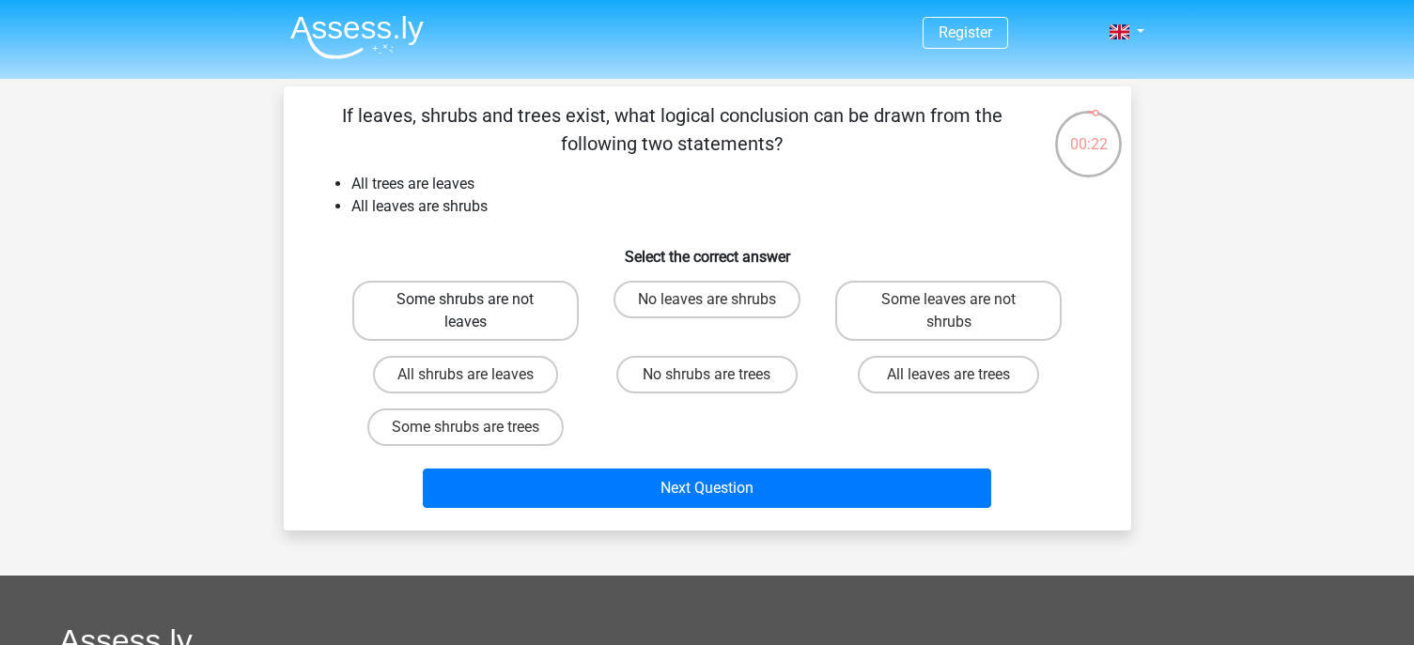
click at [416, 305] on label "Some shrubs are not leaves" at bounding box center [465, 311] width 226 height 60
click at [465, 305] on input "Some shrubs are not leaves" at bounding box center [471, 306] width 12 height 12
radio input "true"
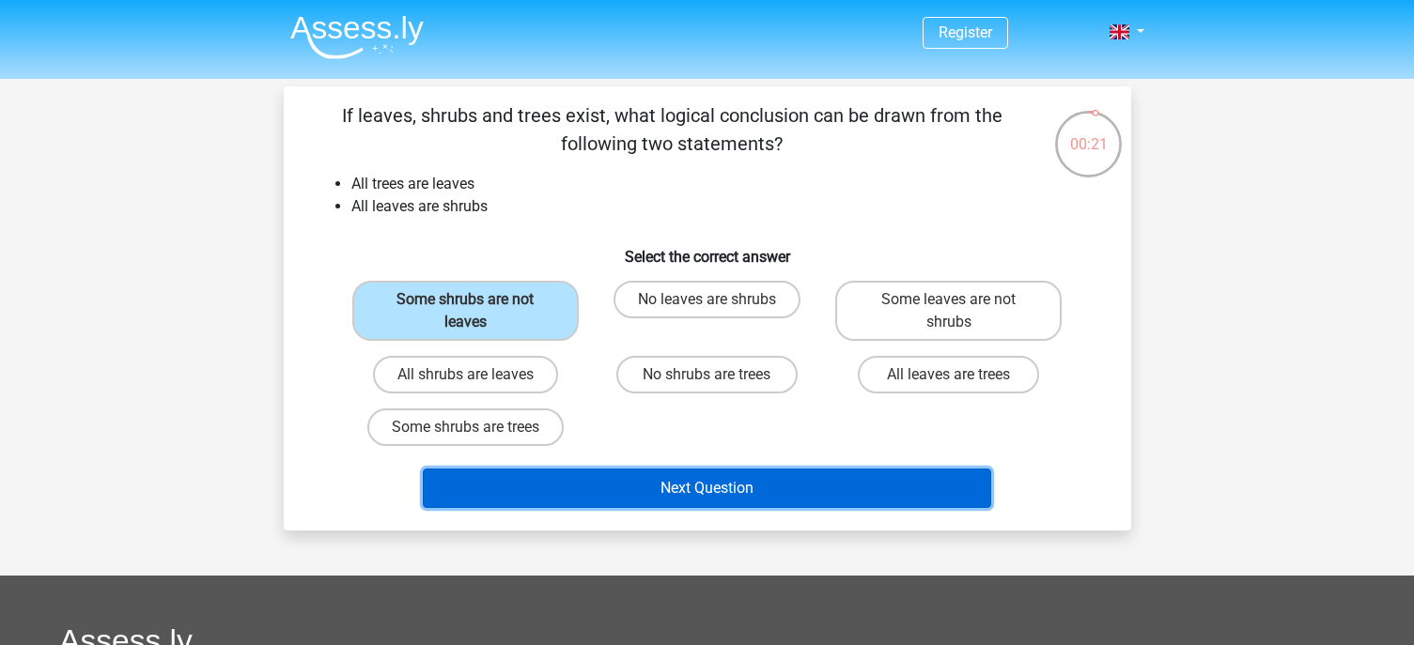
click at [715, 485] on button "Next Question" at bounding box center [707, 488] width 568 height 39
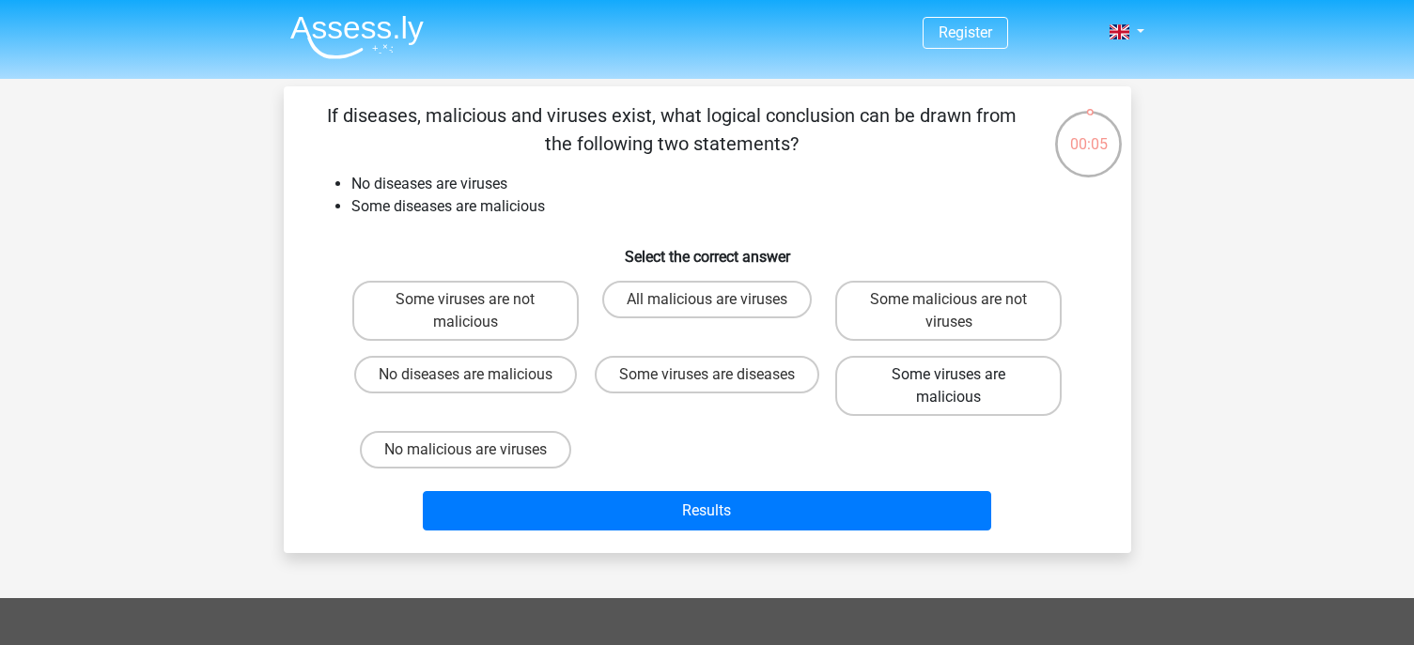
click at [907, 384] on label "Some viruses are malicious" at bounding box center [948, 386] width 226 height 60
click at [949, 384] on input "Some viruses are malicious" at bounding box center [955, 381] width 12 height 12
radio input "true"
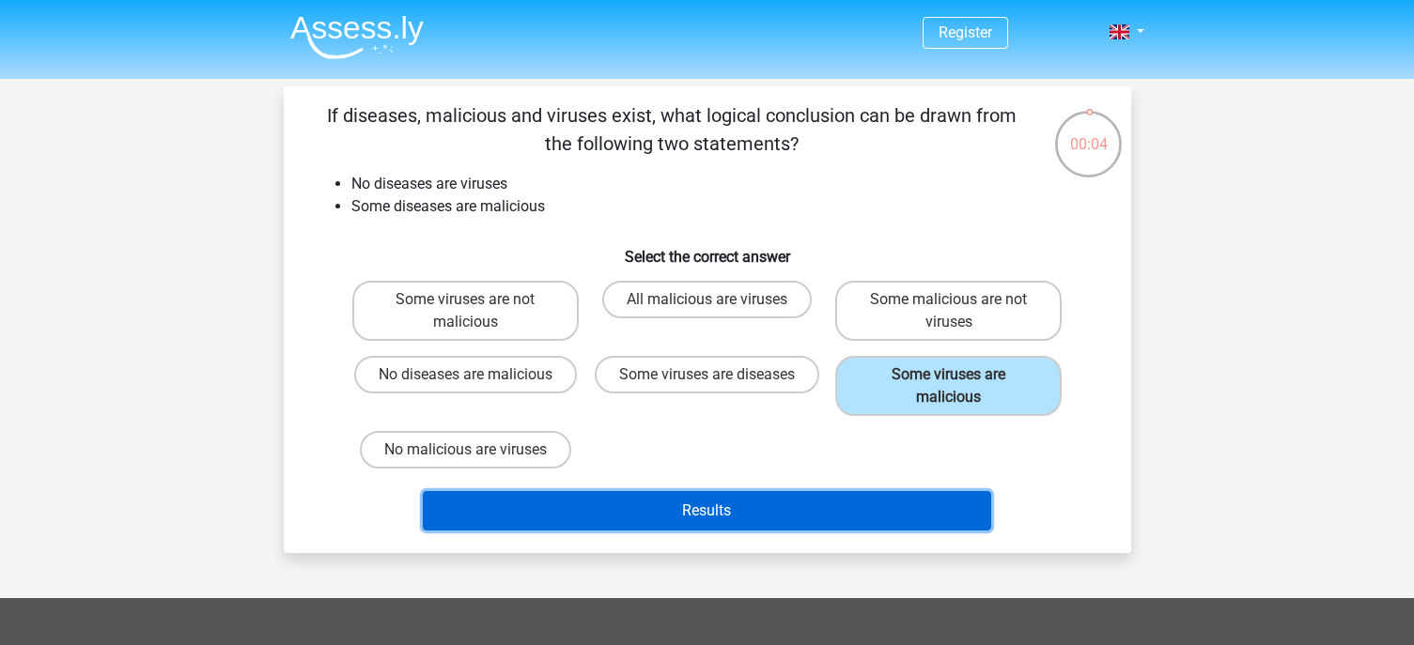
click at [714, 507] on button "Results" at bounding box center [707, 510] width 568 height 39
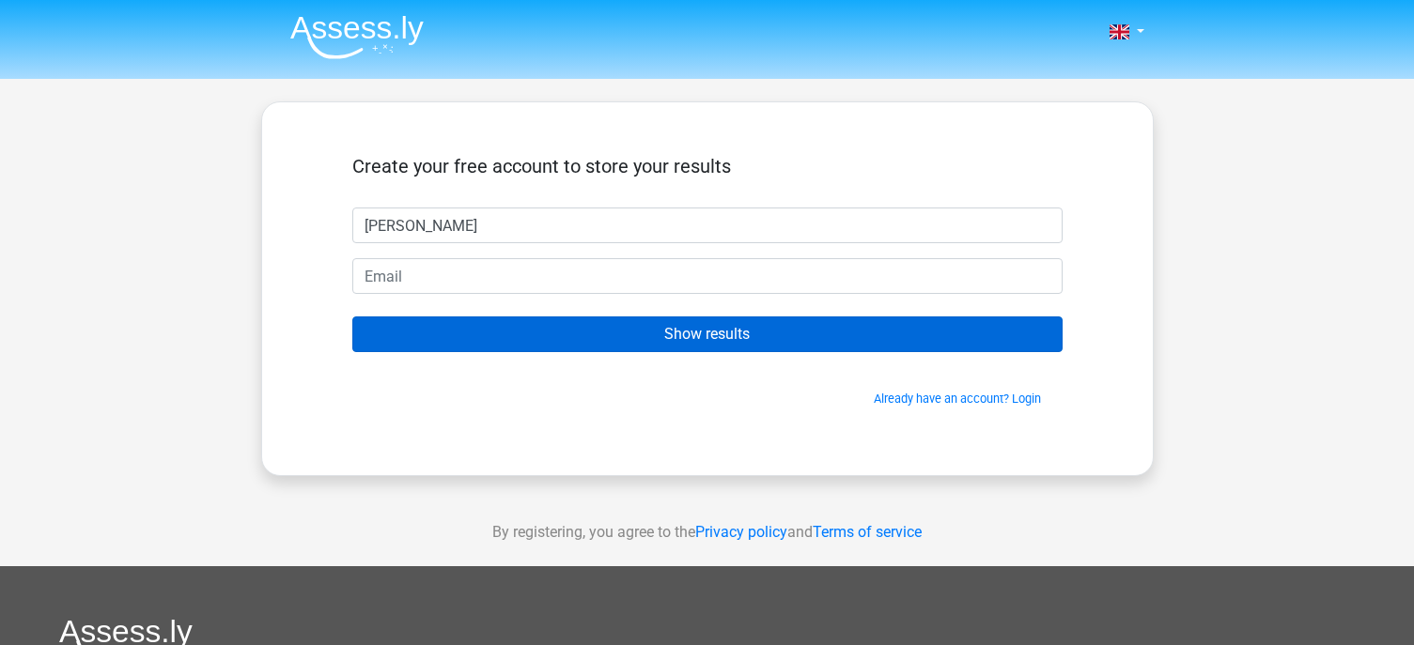
type input "[PERSON_NAME]"
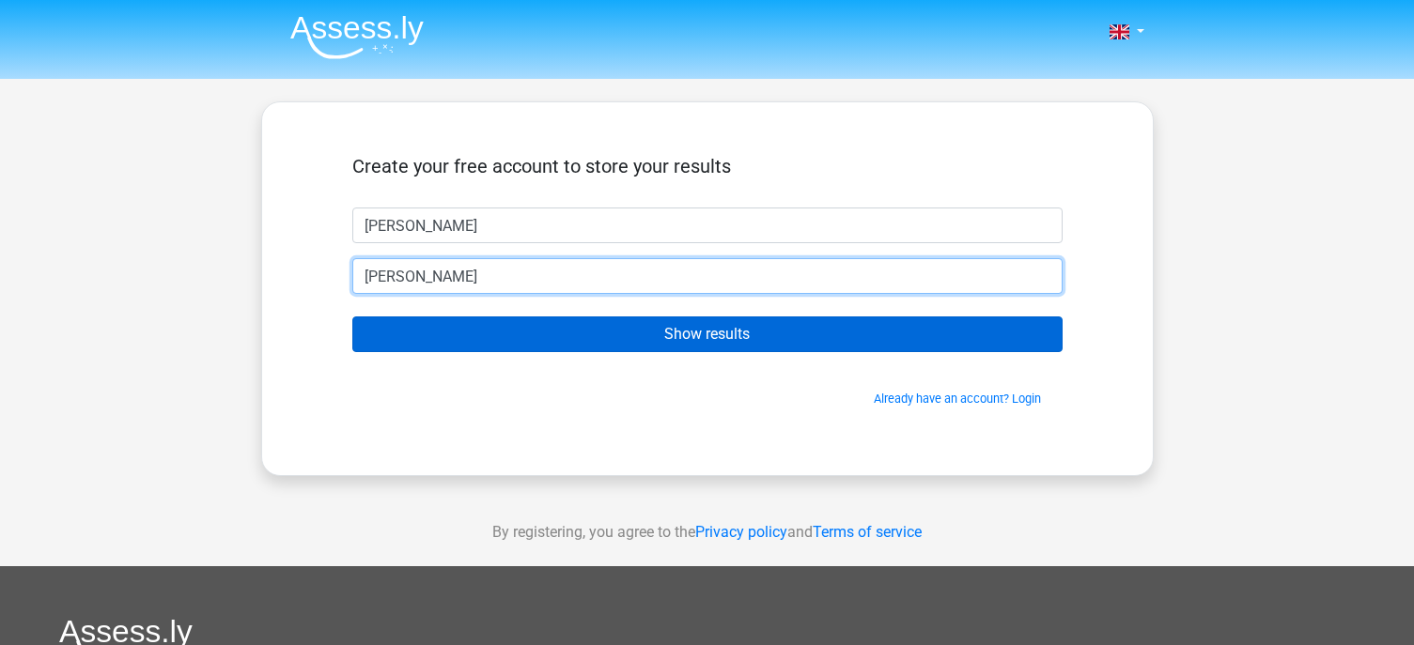
type input "[EMAIL_ADDRESS][DOMAIN_NAME]"
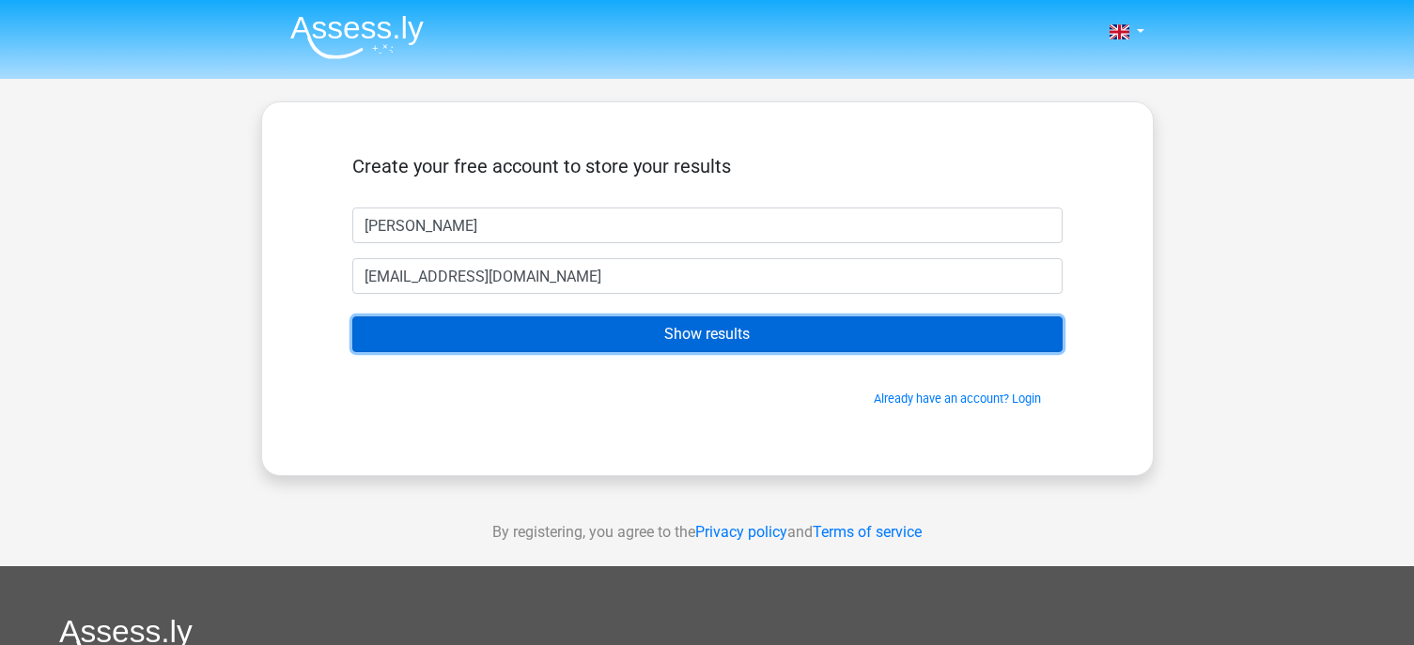
click at [725, 336] on input "Show results" at bounding box center [707, 335] width 710 height 36
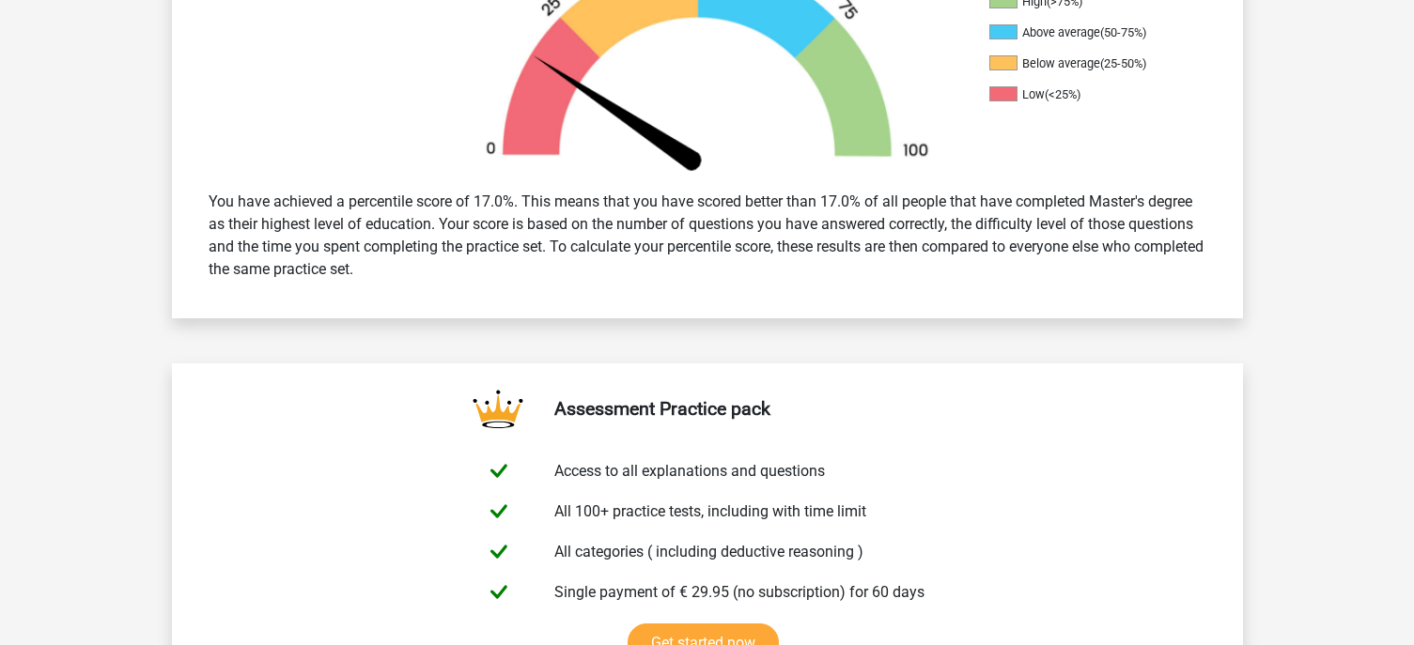
scroll to position [564, 0]
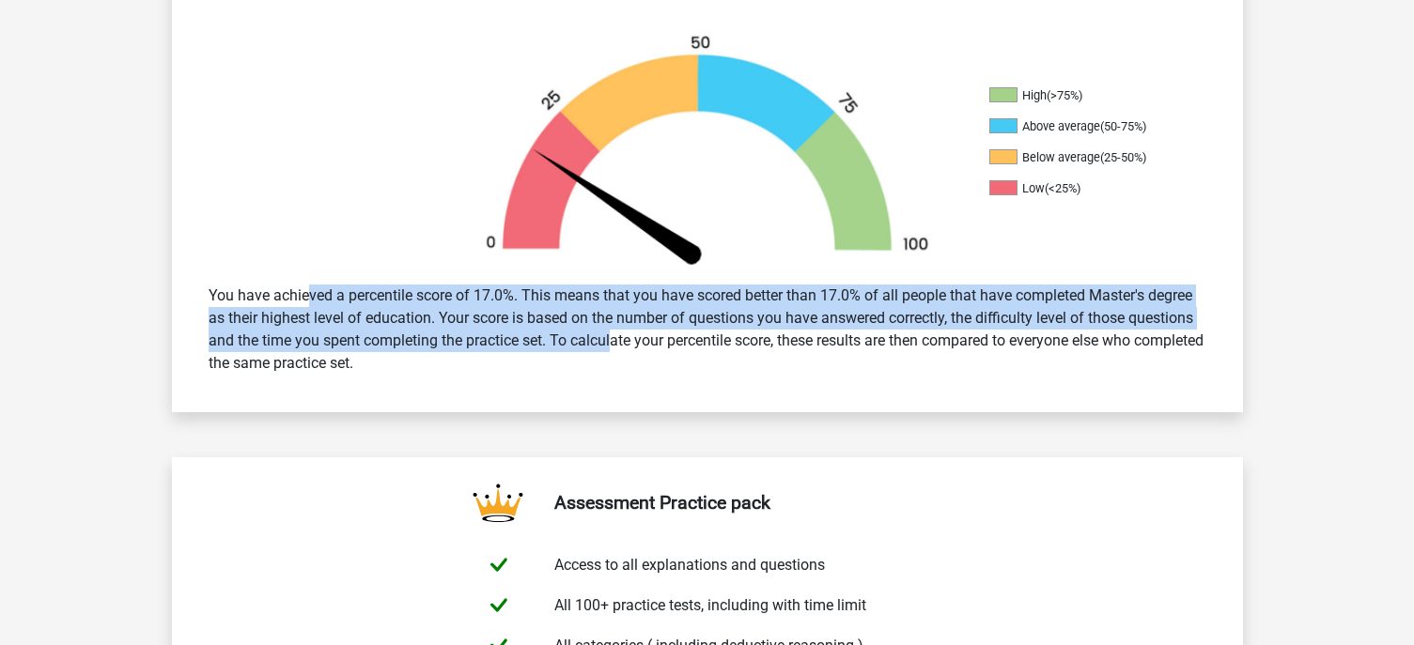
drag, startPoint x: 247, startPoint y: 290, endPoint x: 579, endPoint y: 345, distance: 336.9
click at [579, 345] on div "You have achieved a percentile score of 17.0%. This means that you have scored …" at bounding box center [707, 329] width 1026 height 105
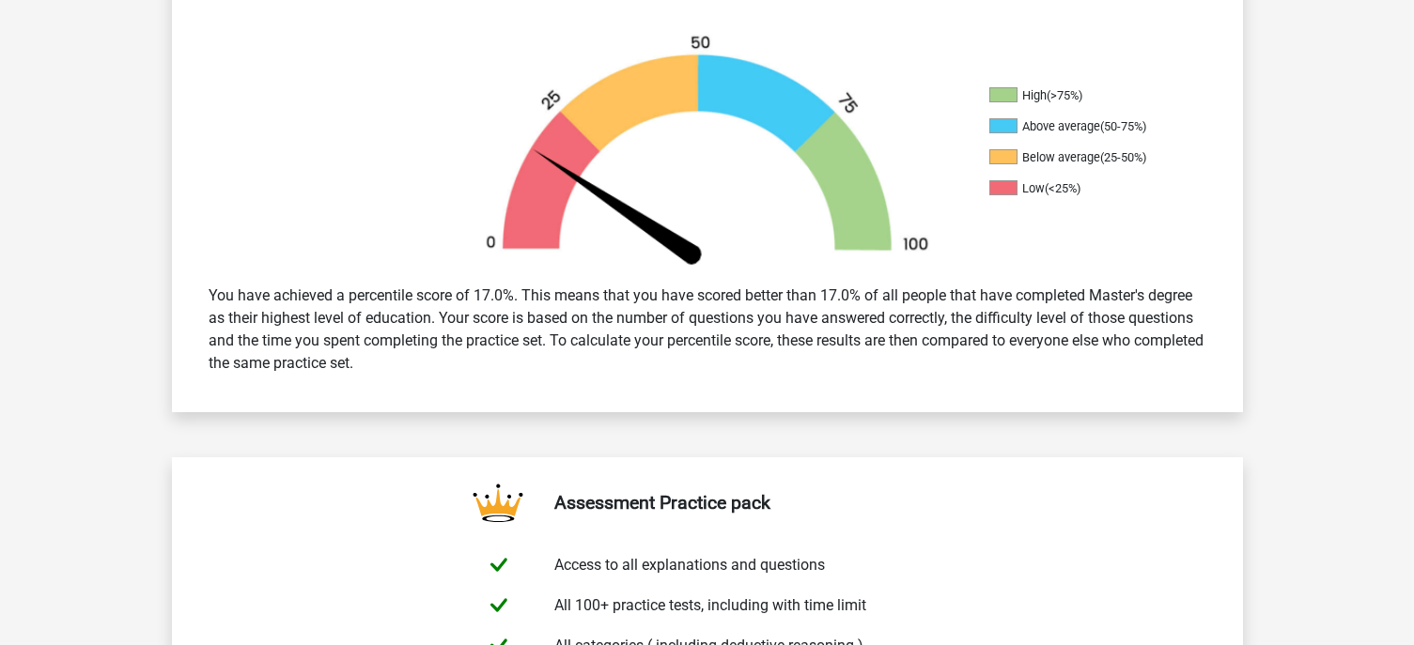
click at [668, 349] on div "You have achieved a percentile score of 17.0%. This means that you have scored …" at bounding box center [707, 329] width 1026 height 105
drag, startPoint x: 580, startPoint y: 367, endPoint x: 232, endPoint y: 299, distance: 355.1
click at [232, 299] on div "You have achieved a percentile score of 17.0%. This means that you have scored …" at bounding box center [707, 329] width 1026 height 105
click at [329, 308] on div "You have achieved a percentile score of 17.0%. This means that you have scored …" at bounding box center [707, 329] width 1026 height 105
drag, startPoint x: 245, startPoint y: 299, endPoint x: 591, endPoint y: 354, distance: 350.0
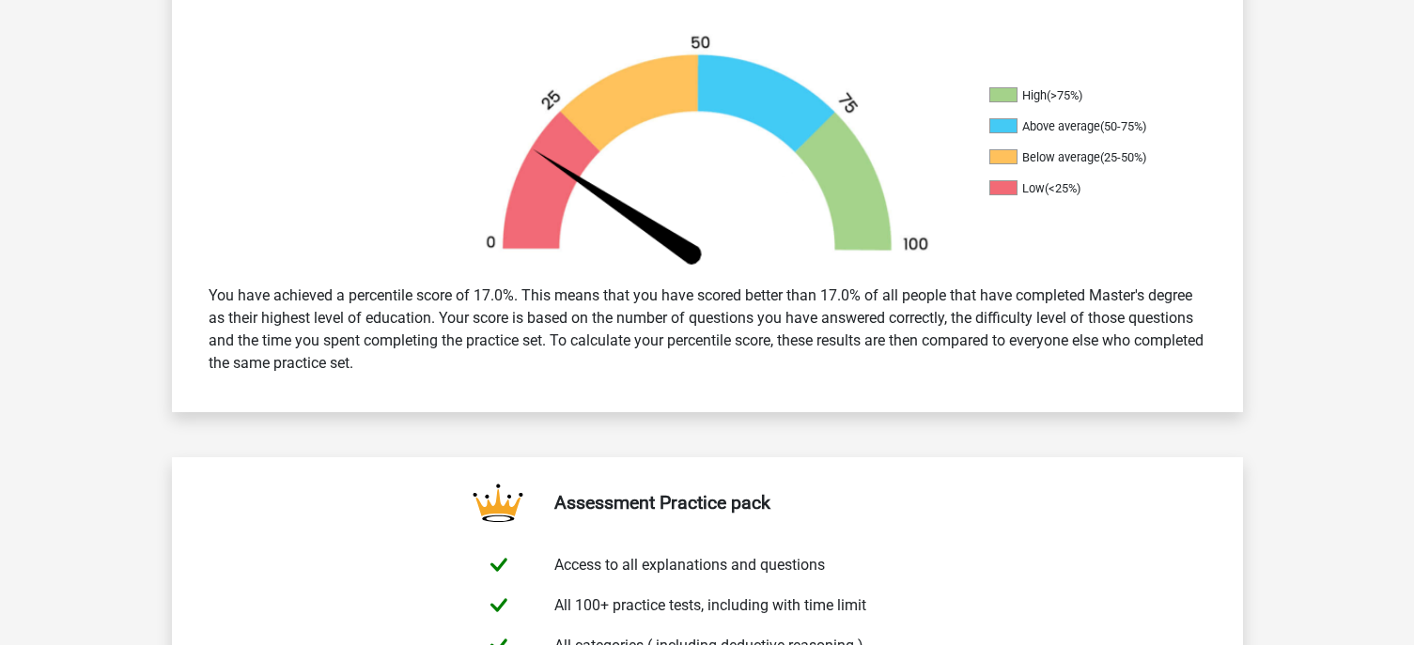
click at [588, 354] on div "You have achieved a percentile score of 17.0%. This means that you have scored …" at bounding box center [707, 329] width 1026 height 105
click at [625, 357] on div "You have achieved a percentile score of 17.0%. This means that you have scored …" at bounding box center [707, 329] width 1026 height 105
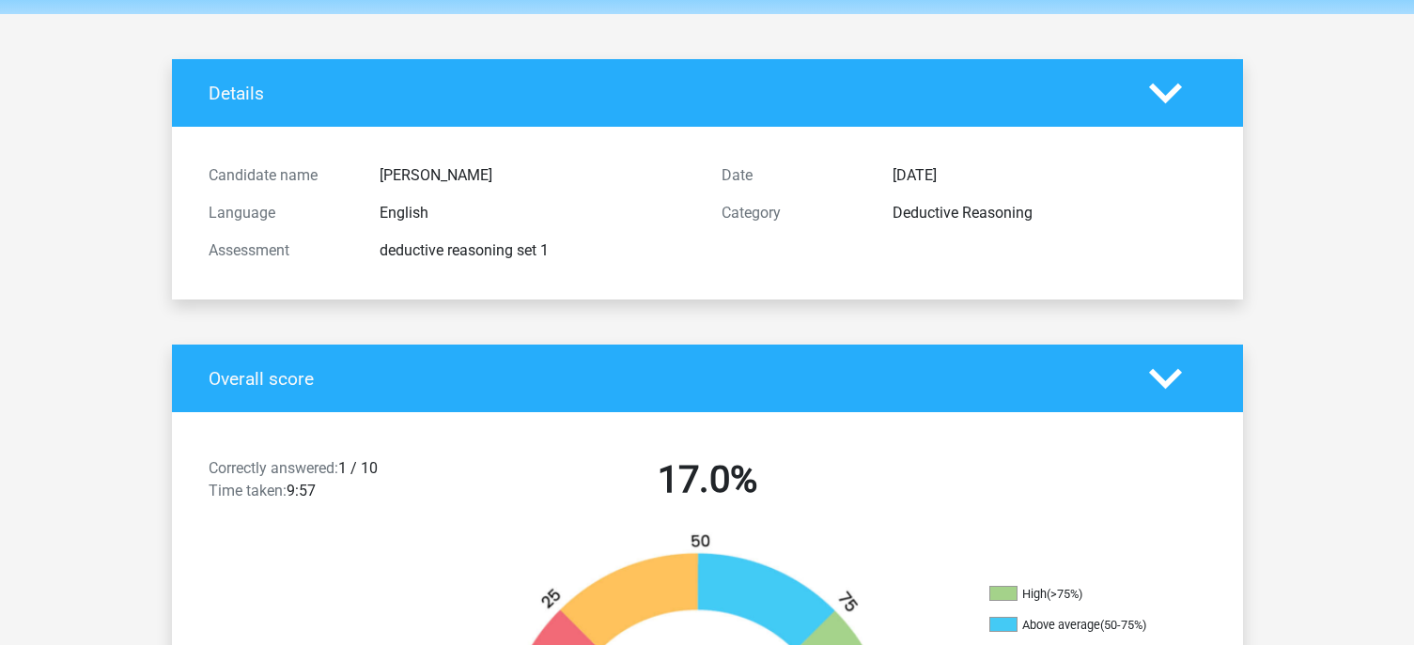
scroll to position [0, 0]
